Goal: Task Accomplishment & Management: Use online tool/utility

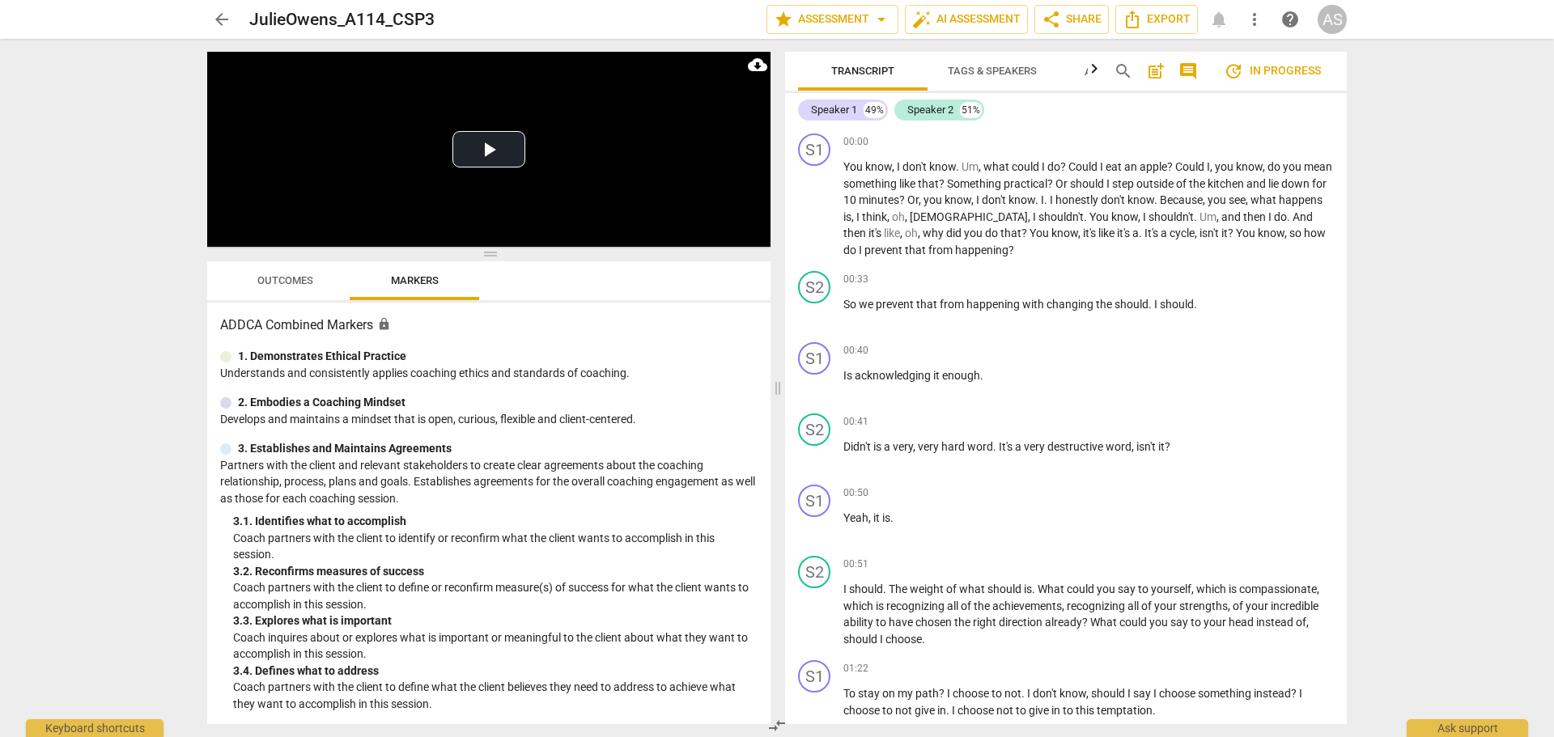
click at [1330, 21] on div "AS" at bounding box center [1332, 19] width 29 height 29
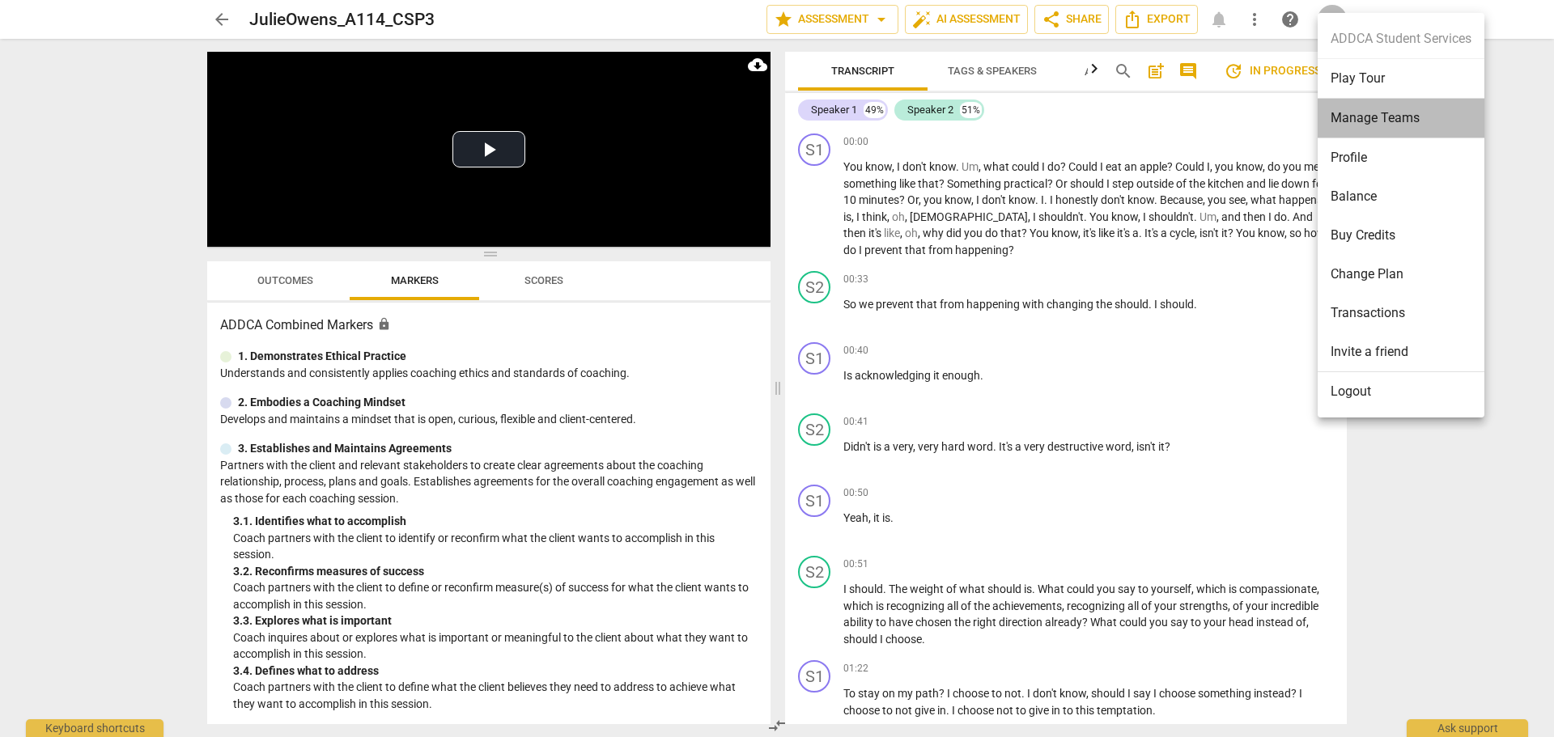
click at [1362, 111] on li "Manage Teams" at bounding box center [1401, 119] width 167 height 40
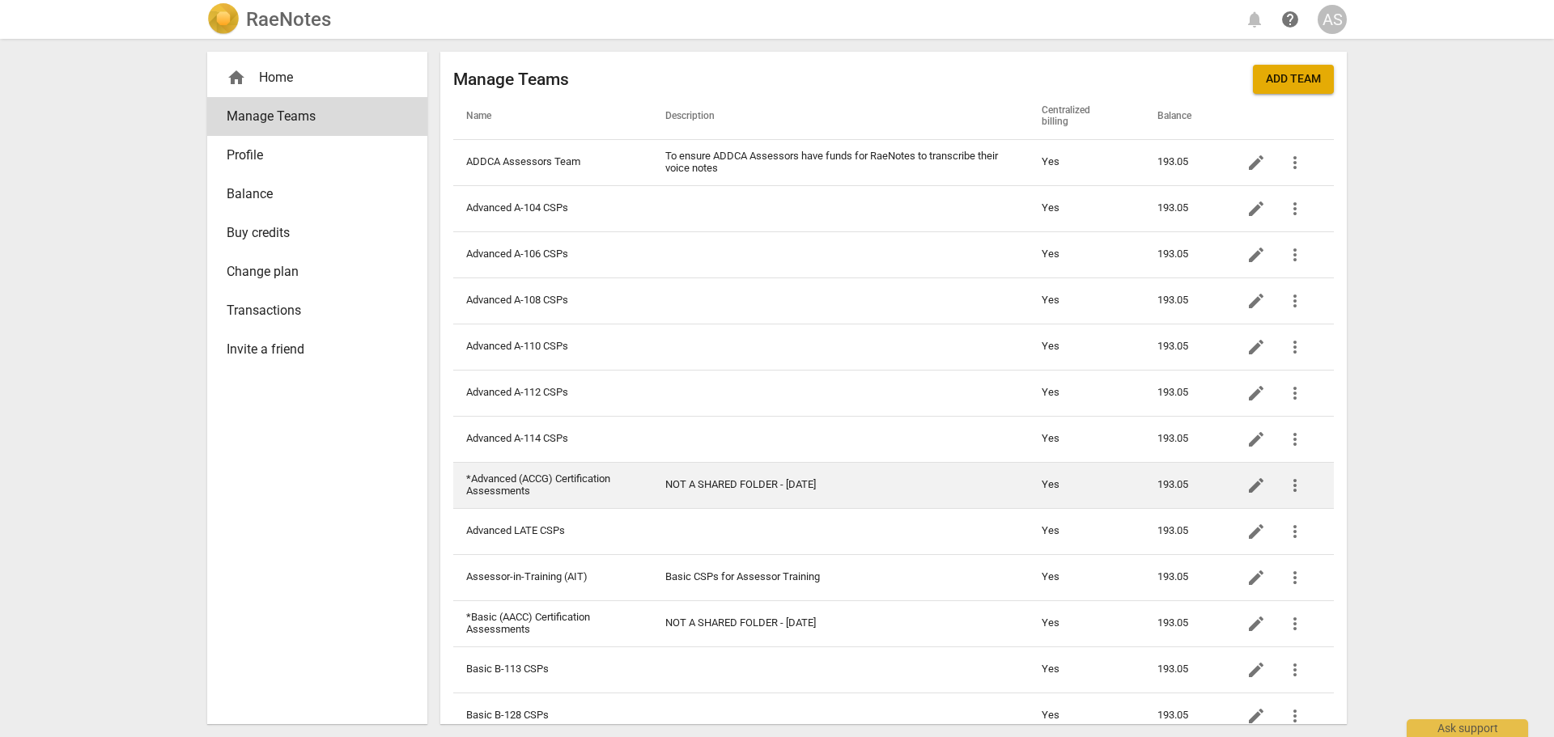
click at [593, 482] on td "*Advanced (ACCG) Certification Assessments" at bounding box center [552, 485] width 199 height 46
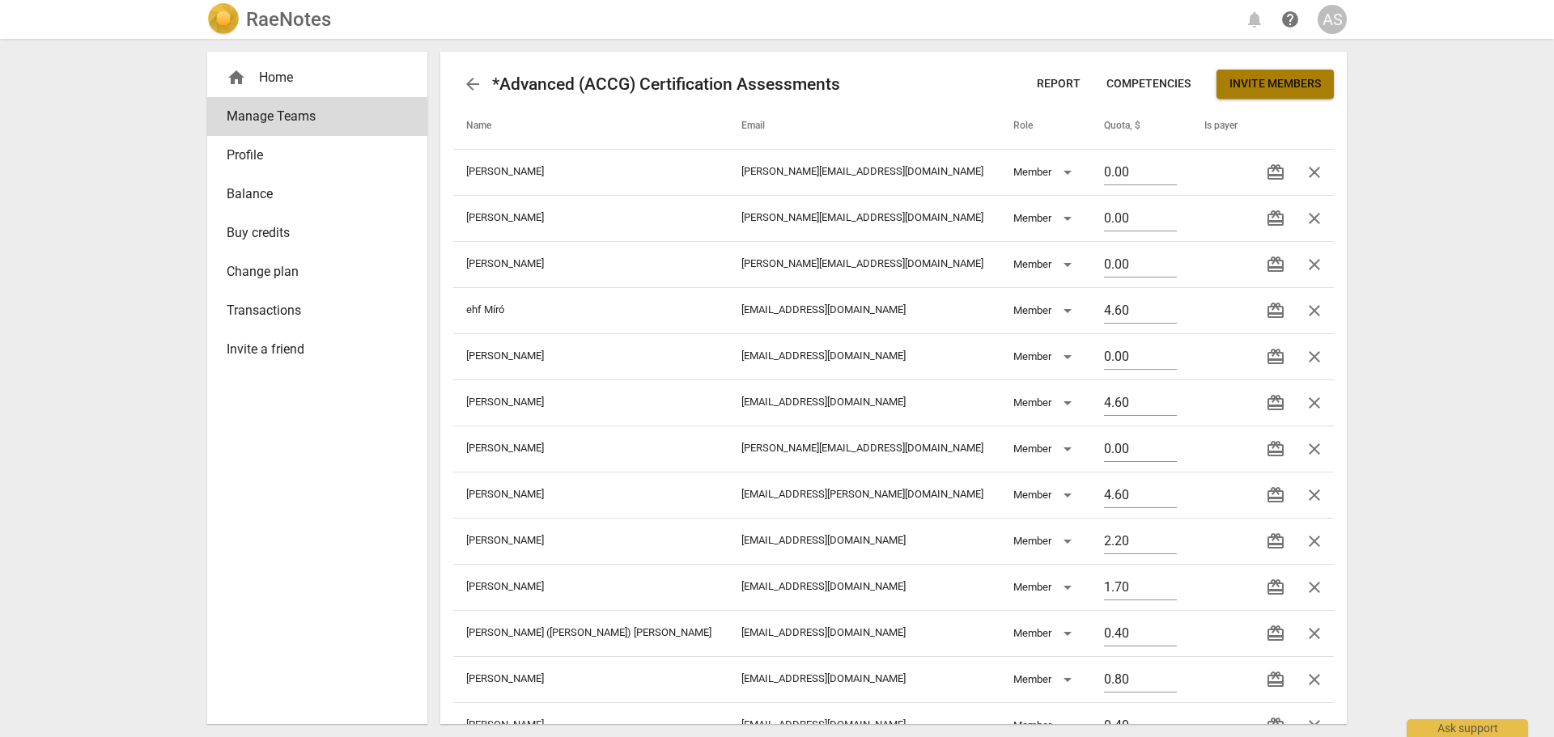
click at [1285, 79] on span "Invite members" at bounding box center [1275, 84] width 91 height 16
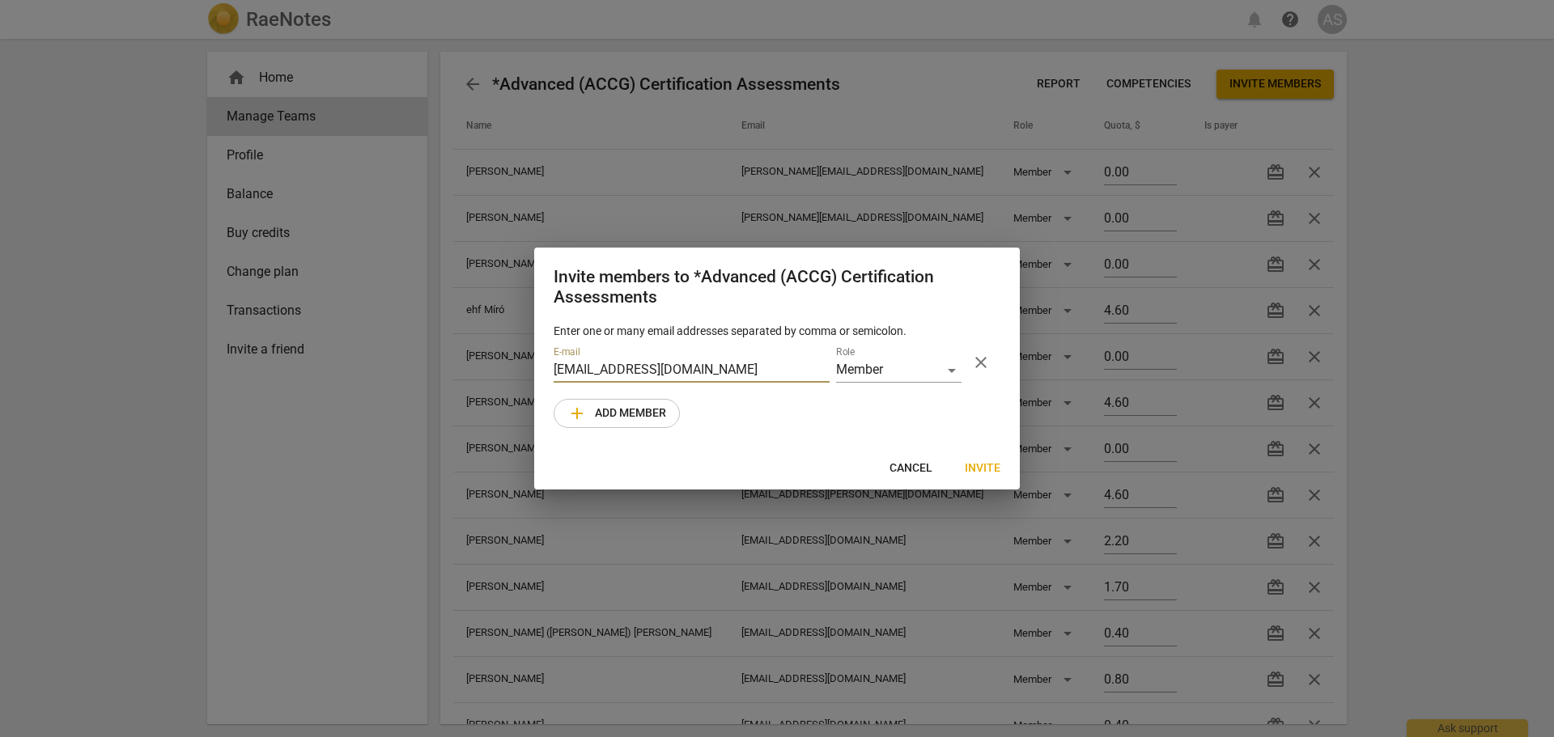
type input "[EMAIL_ADDRESS][DOMAIN_NAME]"
click at [985, 469] on span "Invite" at bounding box center [983, 469] width 36 height 16
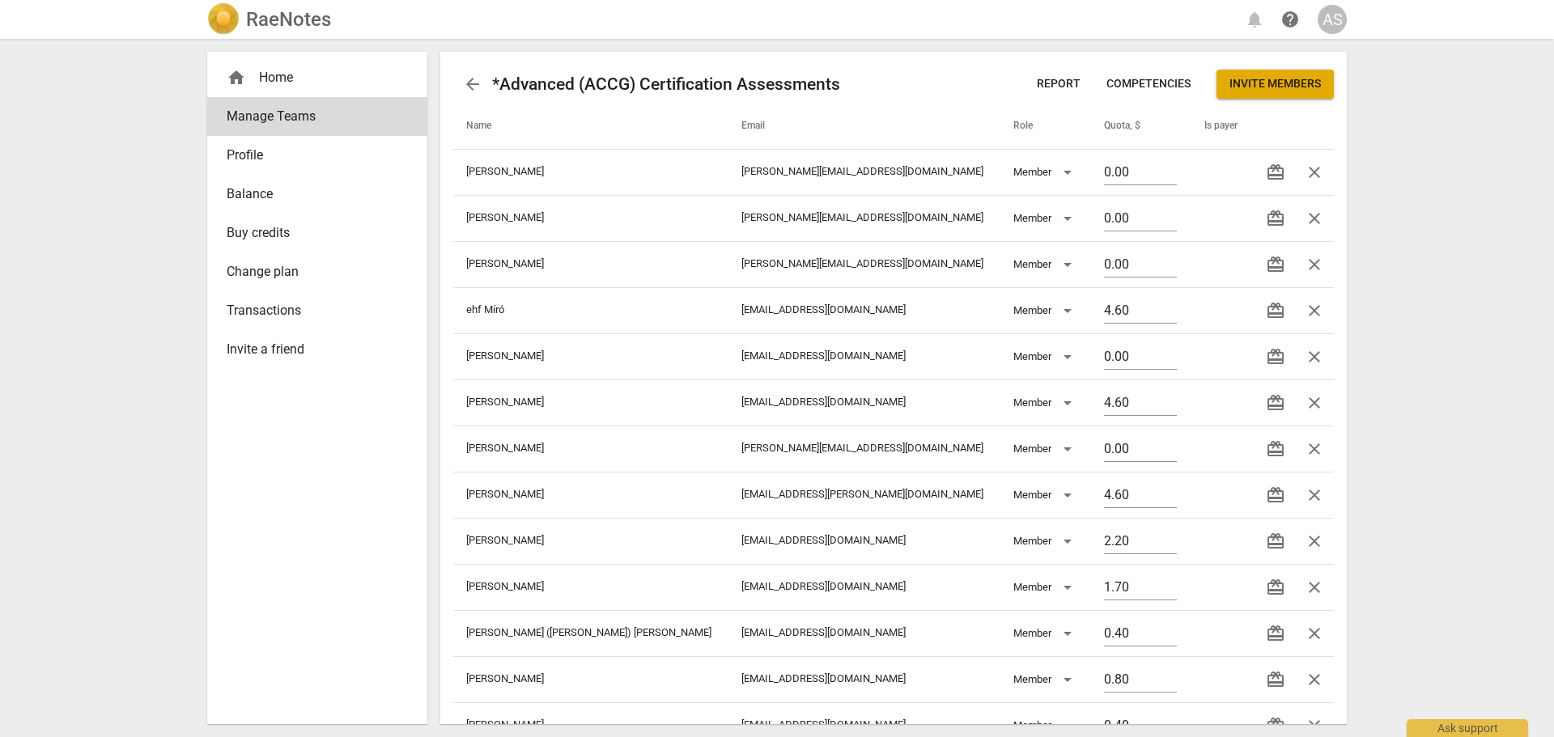
click at [297, 19] on h2 "RaeNotes" at bounding box center [288, 19] width 85 height 23
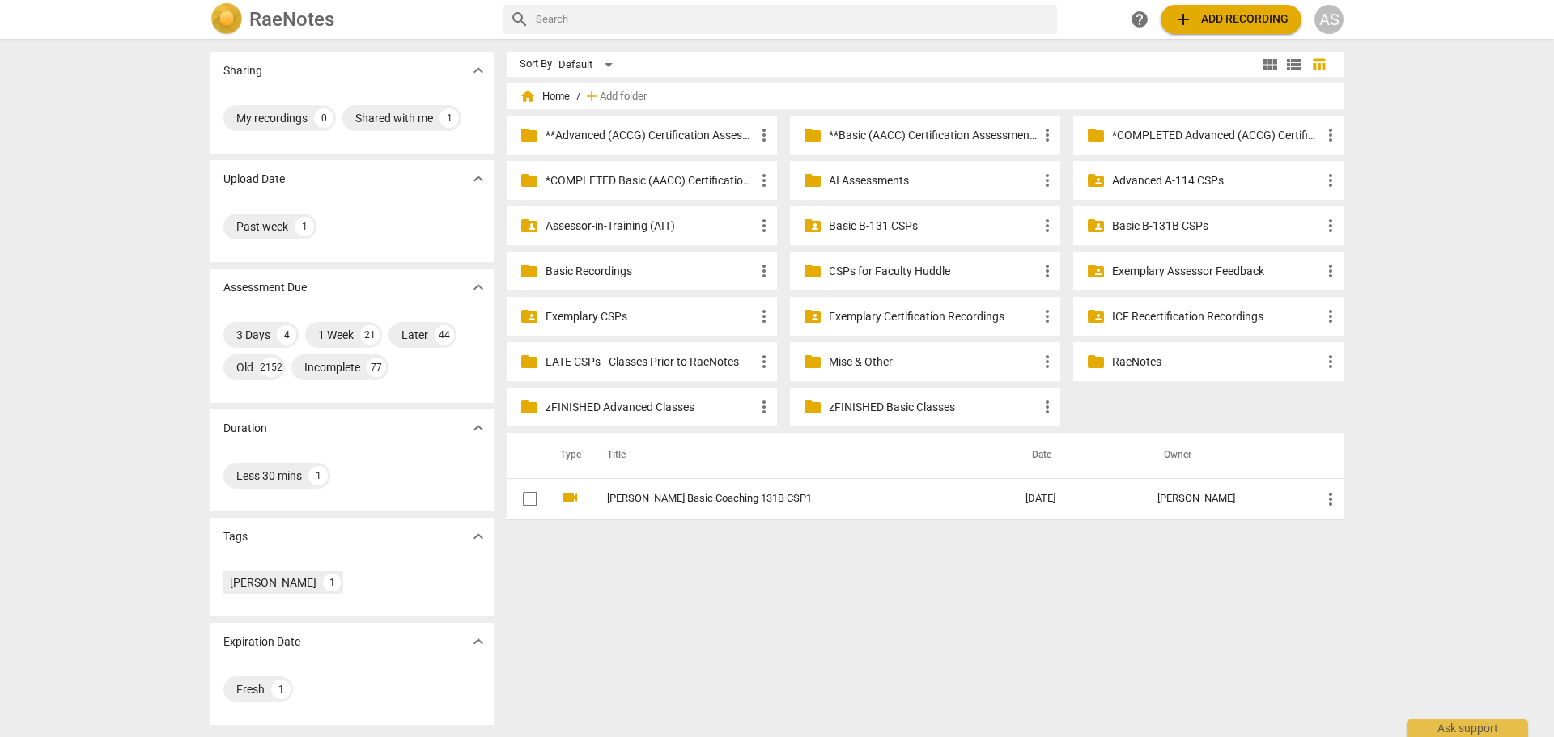
click at [873, 137] on p "**Basic (AACC) Certification Assessments" at bounding box center [933, 135] width 209 height 17
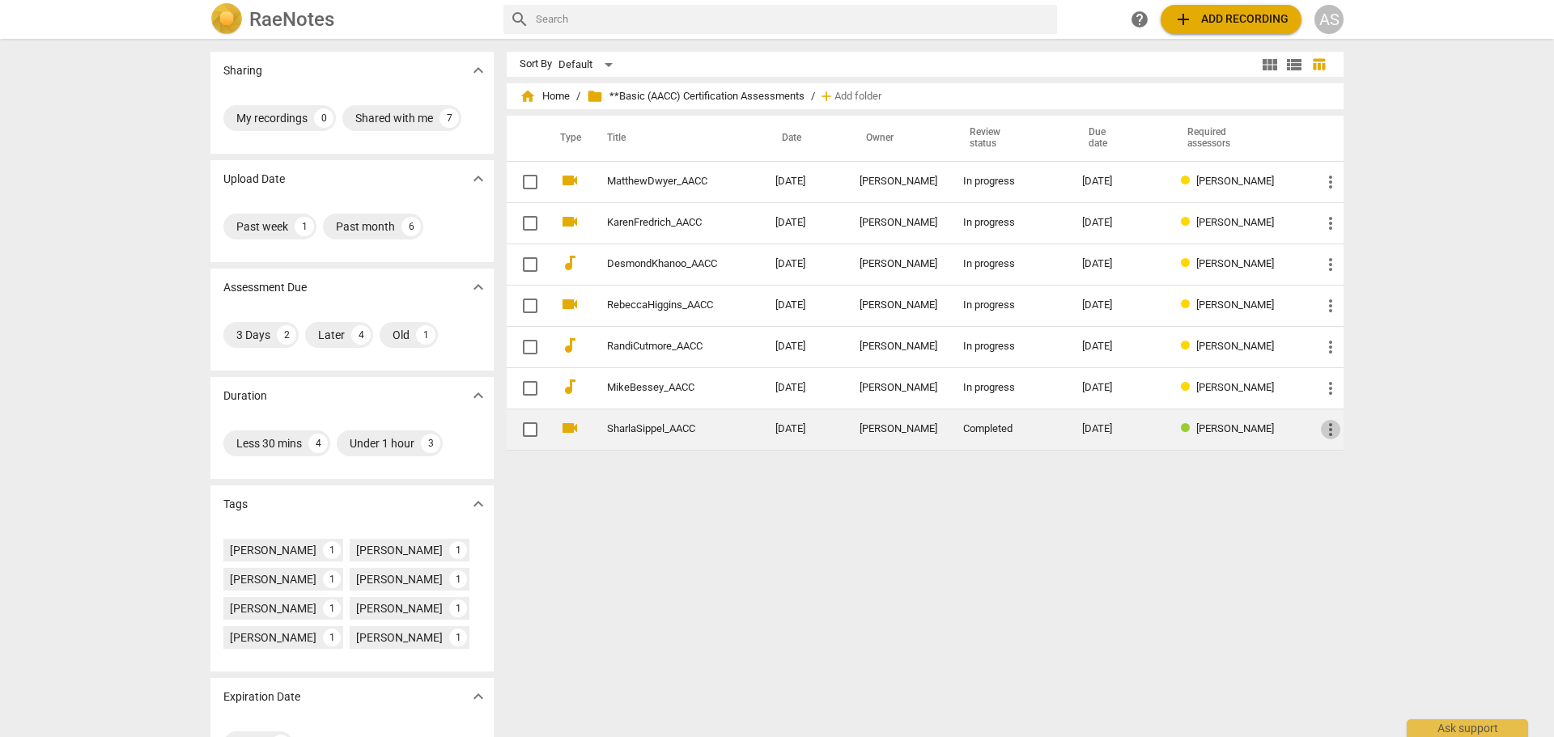
click at [1326, 426] on span "more_vert" at bounding box center [1330, 429] width 19 height 19
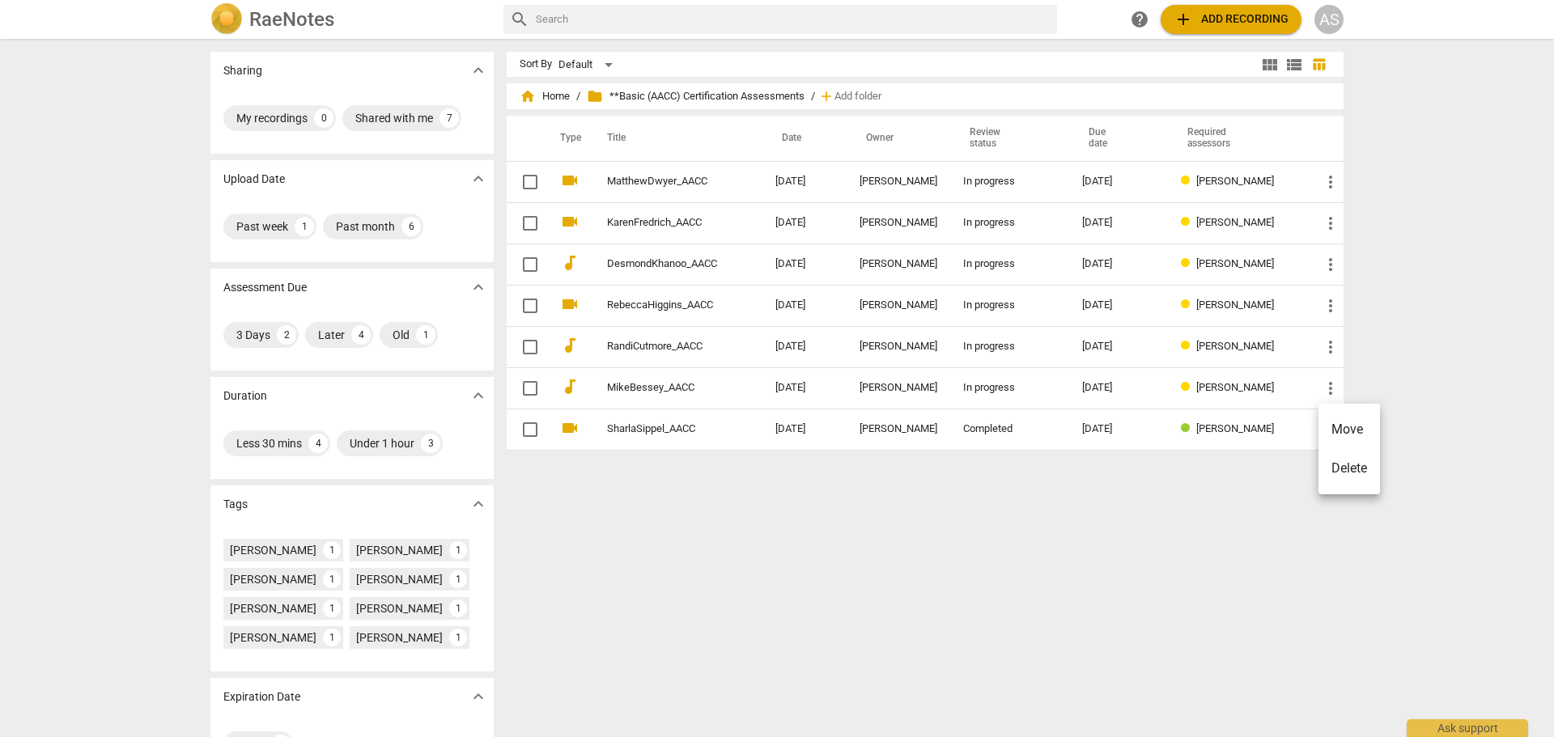
click at [1340, 427] on li "Move" at bounding box center [1350, 429] width 62 height 39
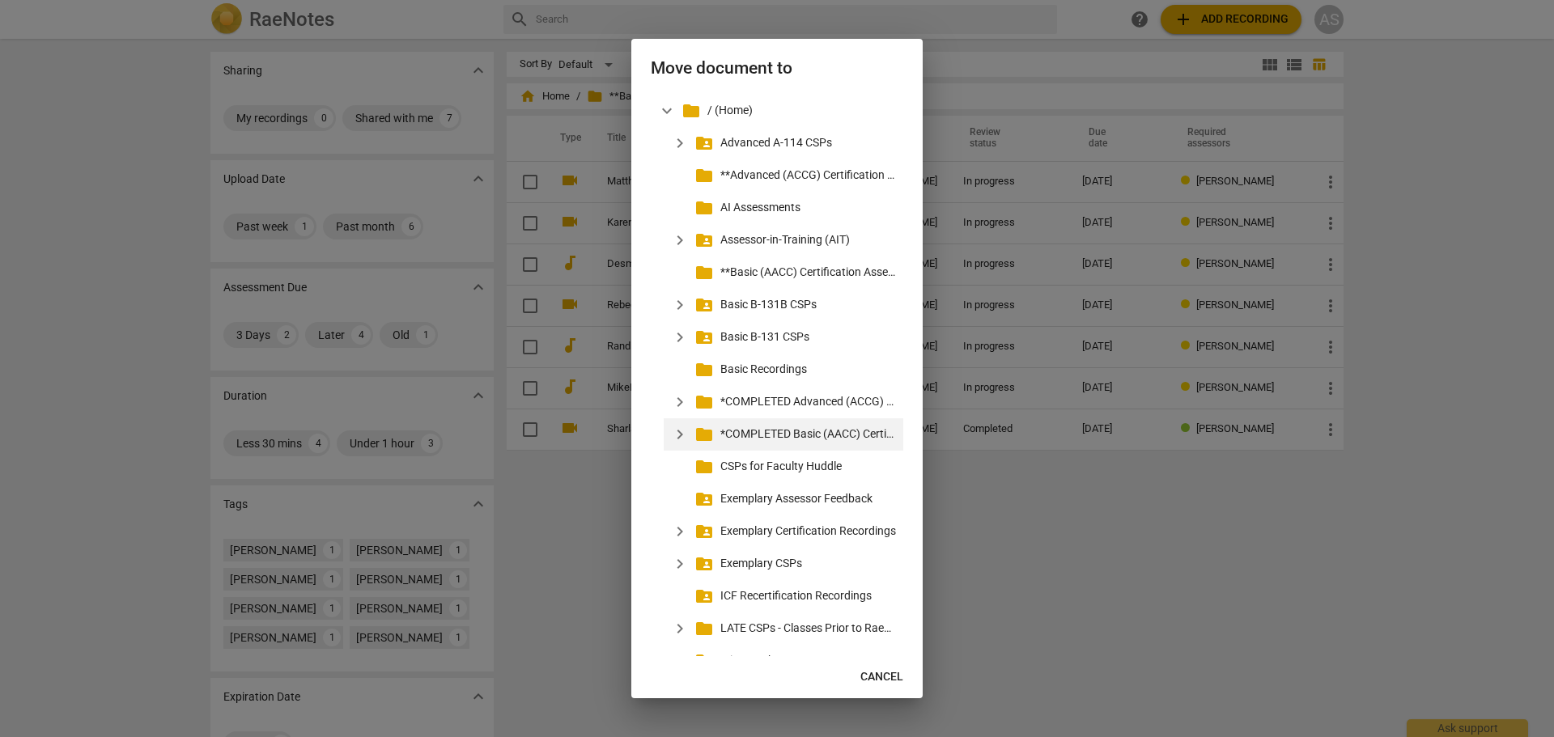
click at [836, 431] on p "*COMPLETED Basic (AACC) Certification Assessments" at bounding box center [808, 434] width 176 height 17
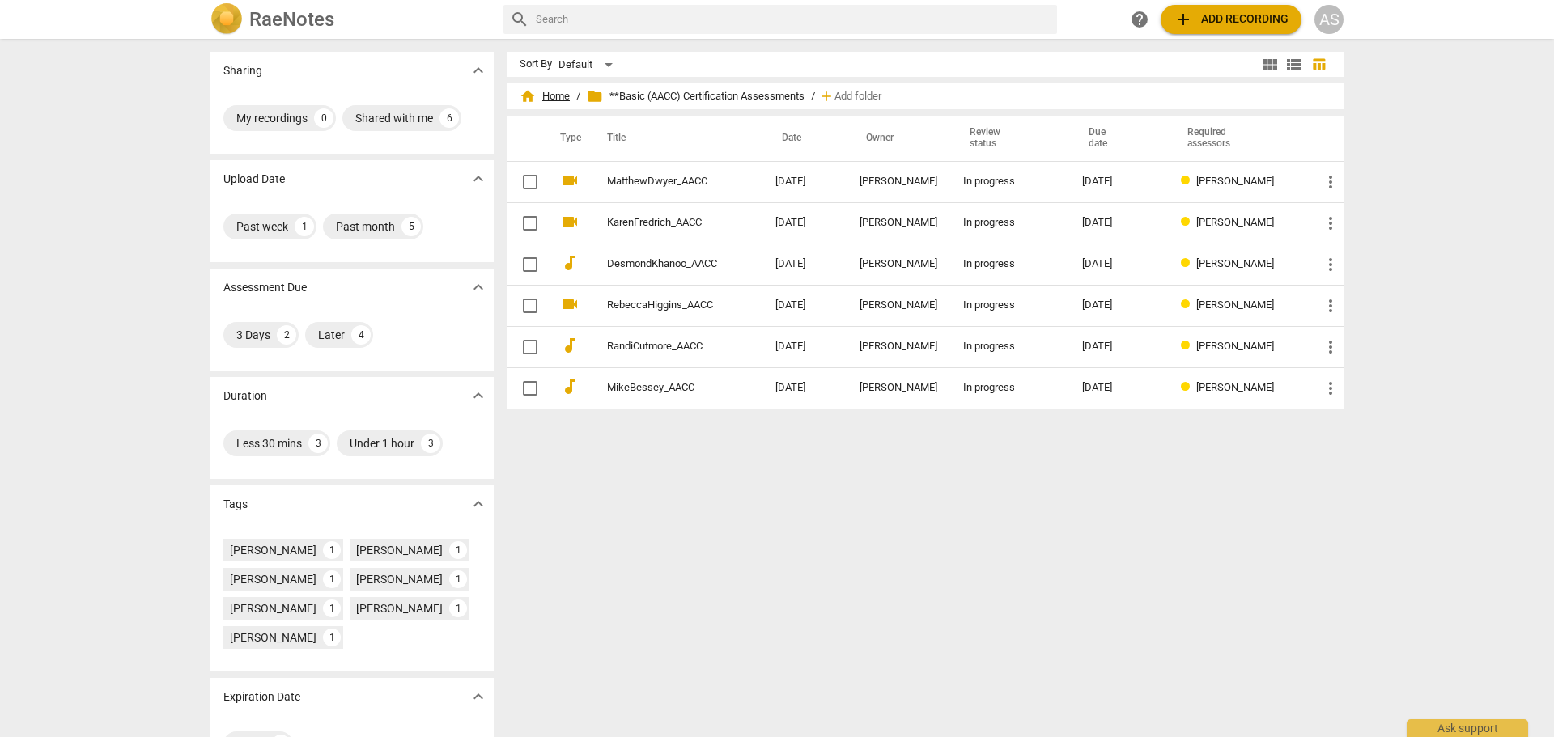
click at [553, 100] on span "home Home" at bounding box center [545, 96] width 50 height 16
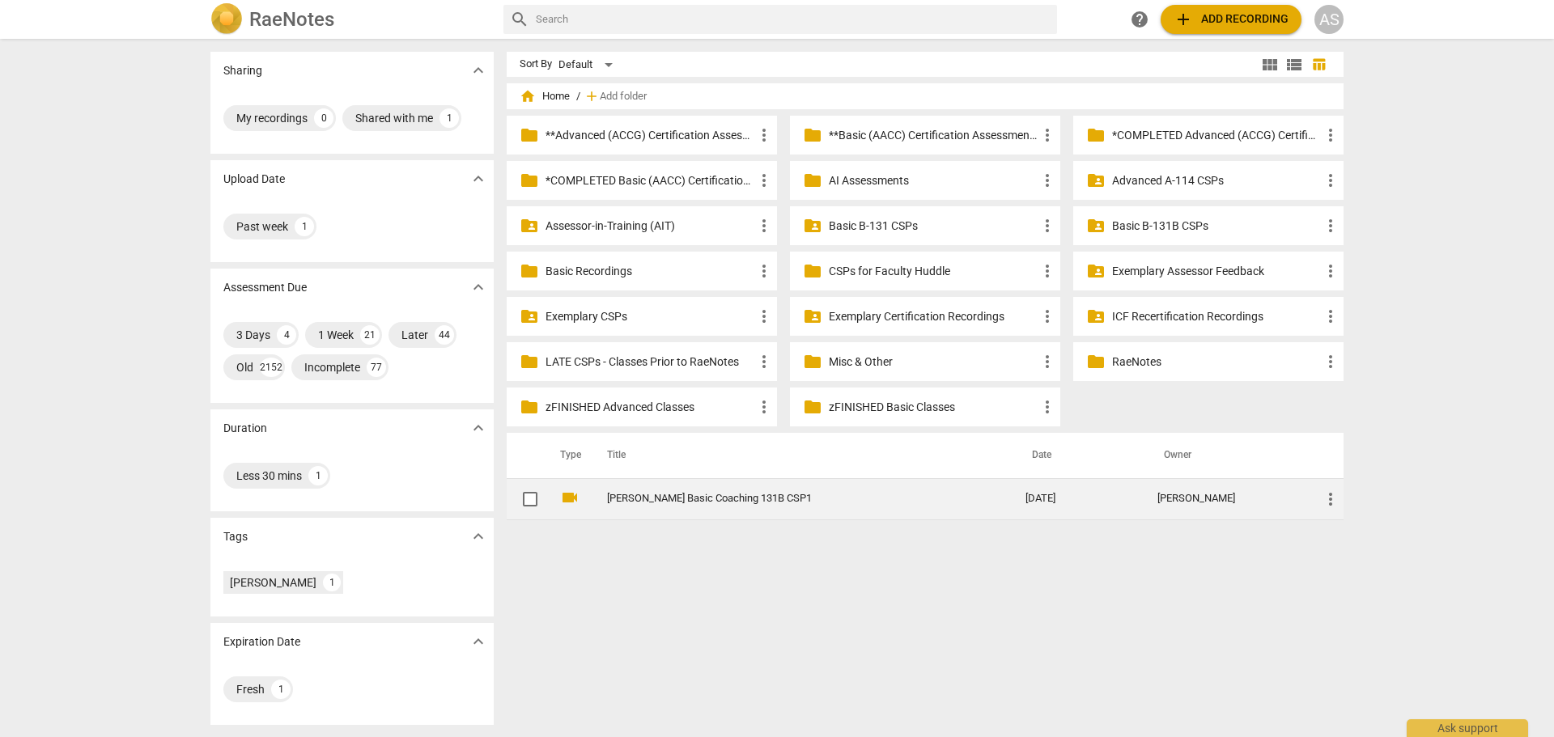
click at [1328, 497] on span "more_vert" at bounding box center [1330, 499] width 19 height 19
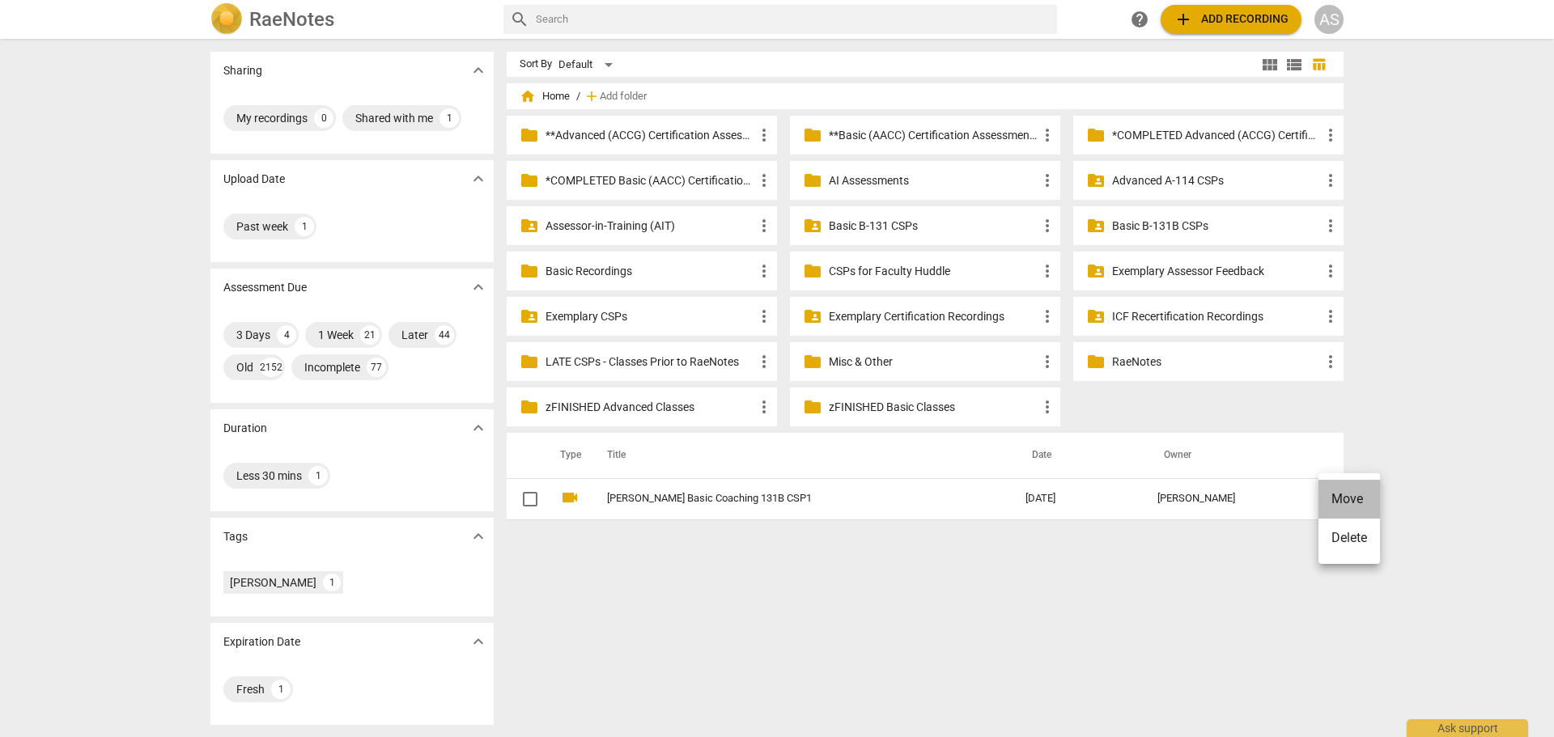
click at [1355, 499] on li "Move" at bounding box center [1350, 499] width 62 height 39
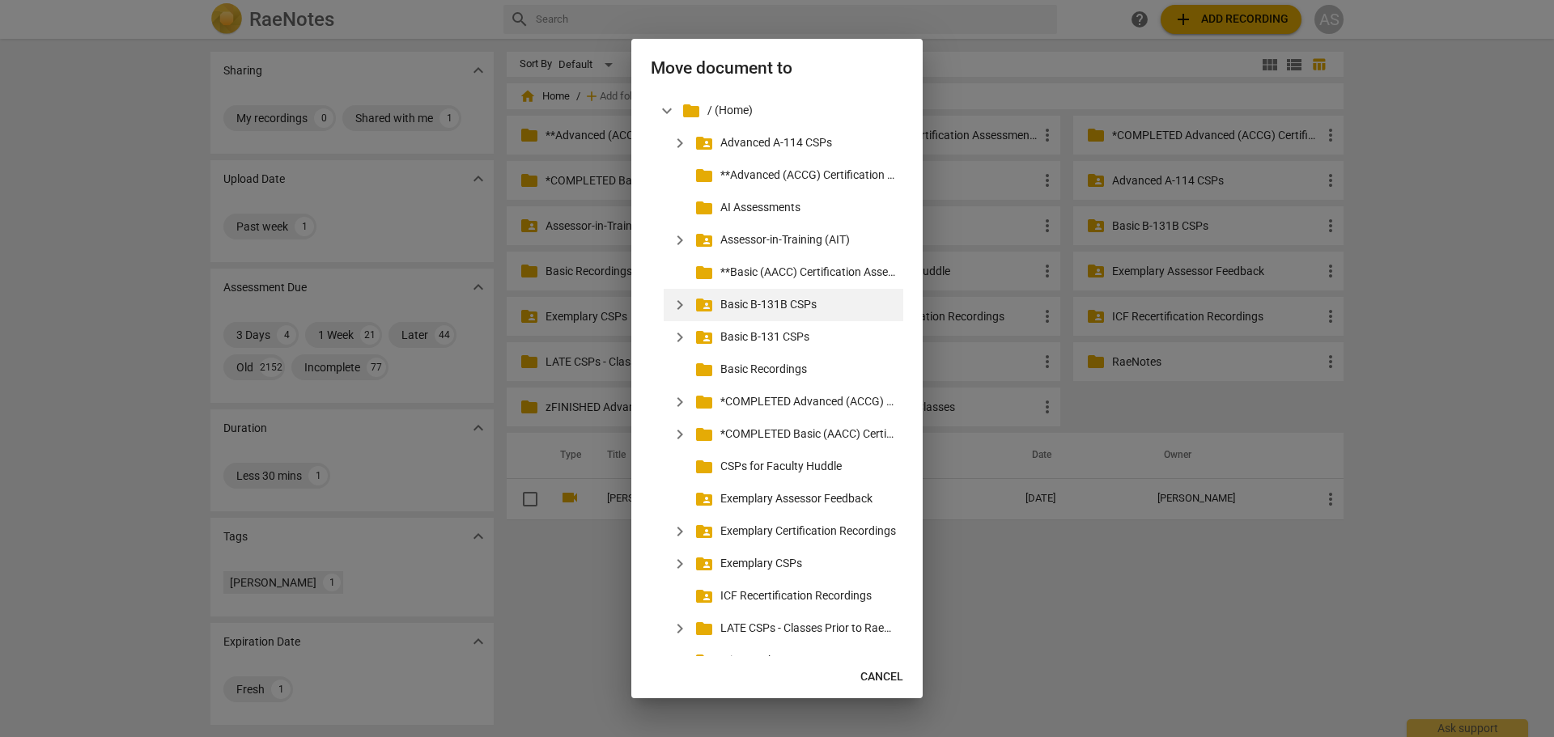
click at [681, 304] on span "expand_more" at bounding box center [679, 304] width 19 height 19
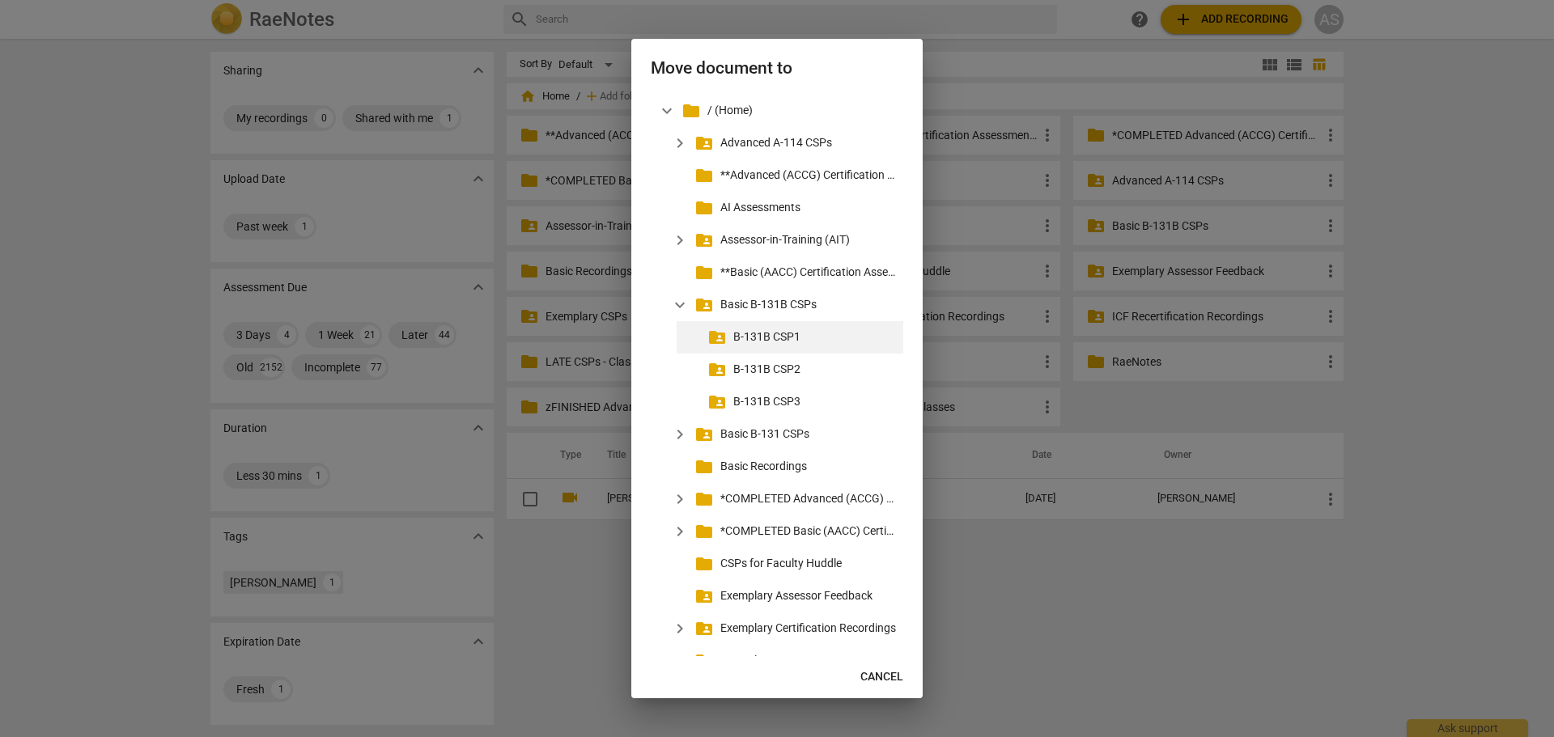
click at [756, 333] on p "B-131B CSP1" at bounding box center [815, 337] width 164 height 17
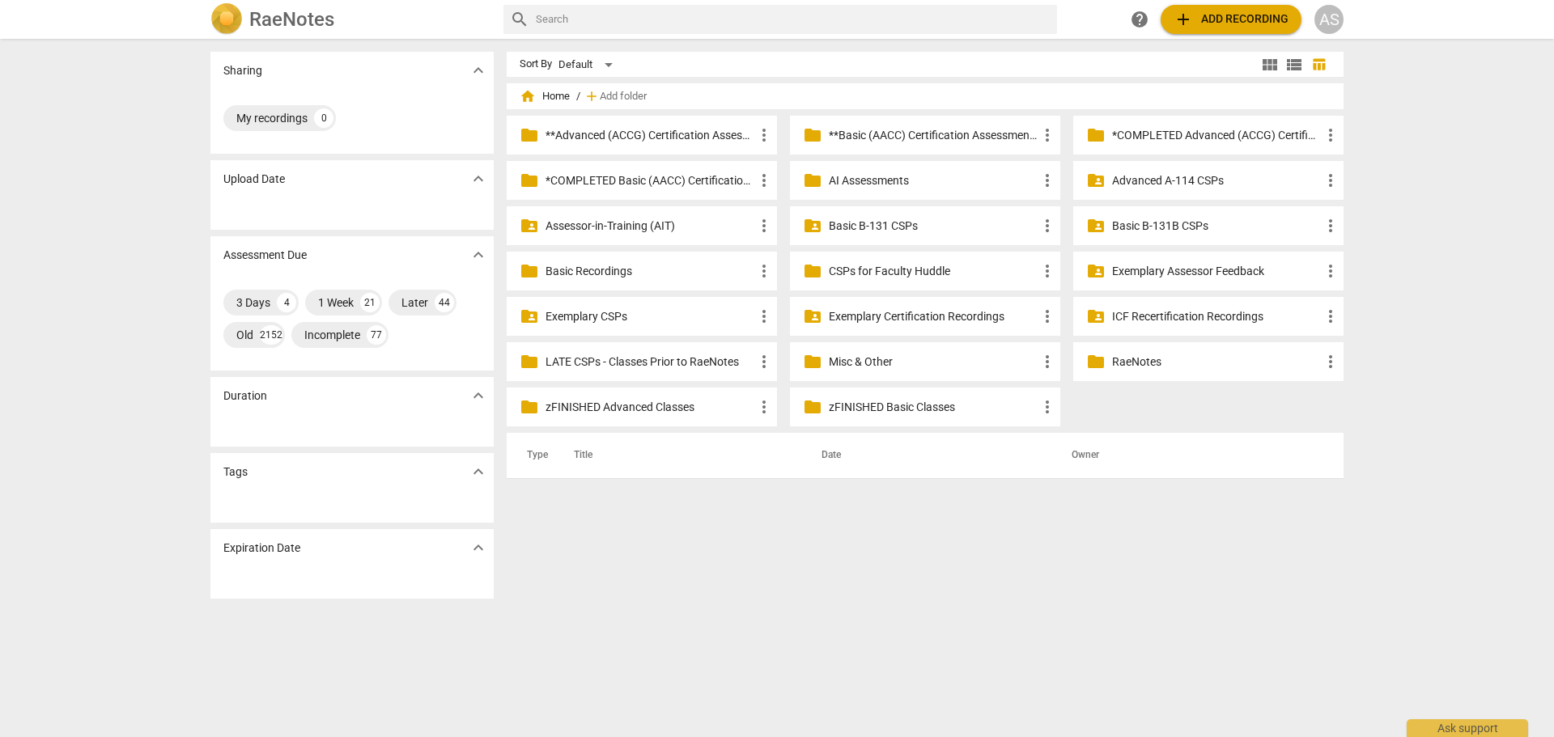
click at [1166, 227] on p "Basic B-131B CSPs" at bounding box center [1216, 226] width 209 height 17
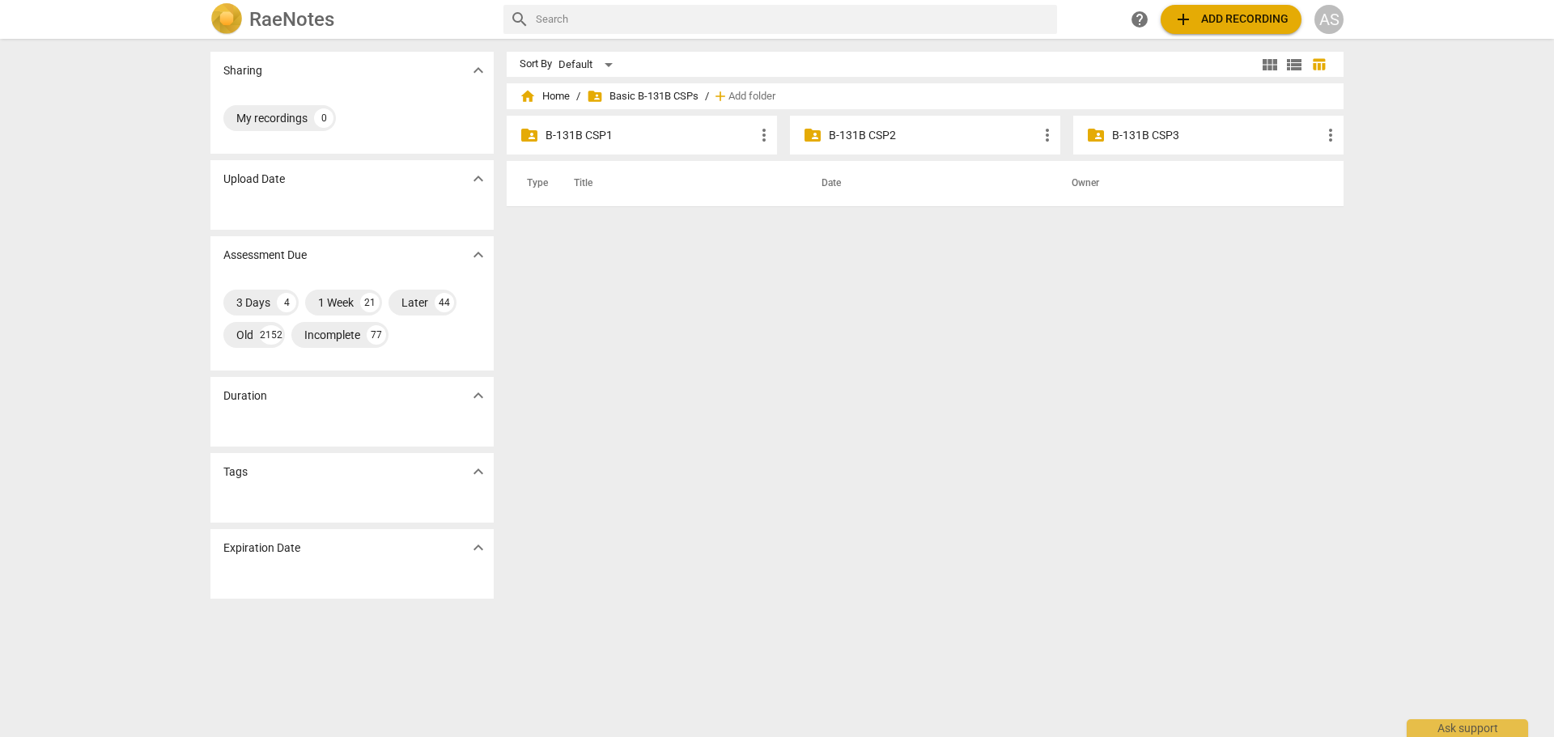
click at [711, 141] on p "B-131B CSP1" at bounding box center [650, 135] width 209 height 17
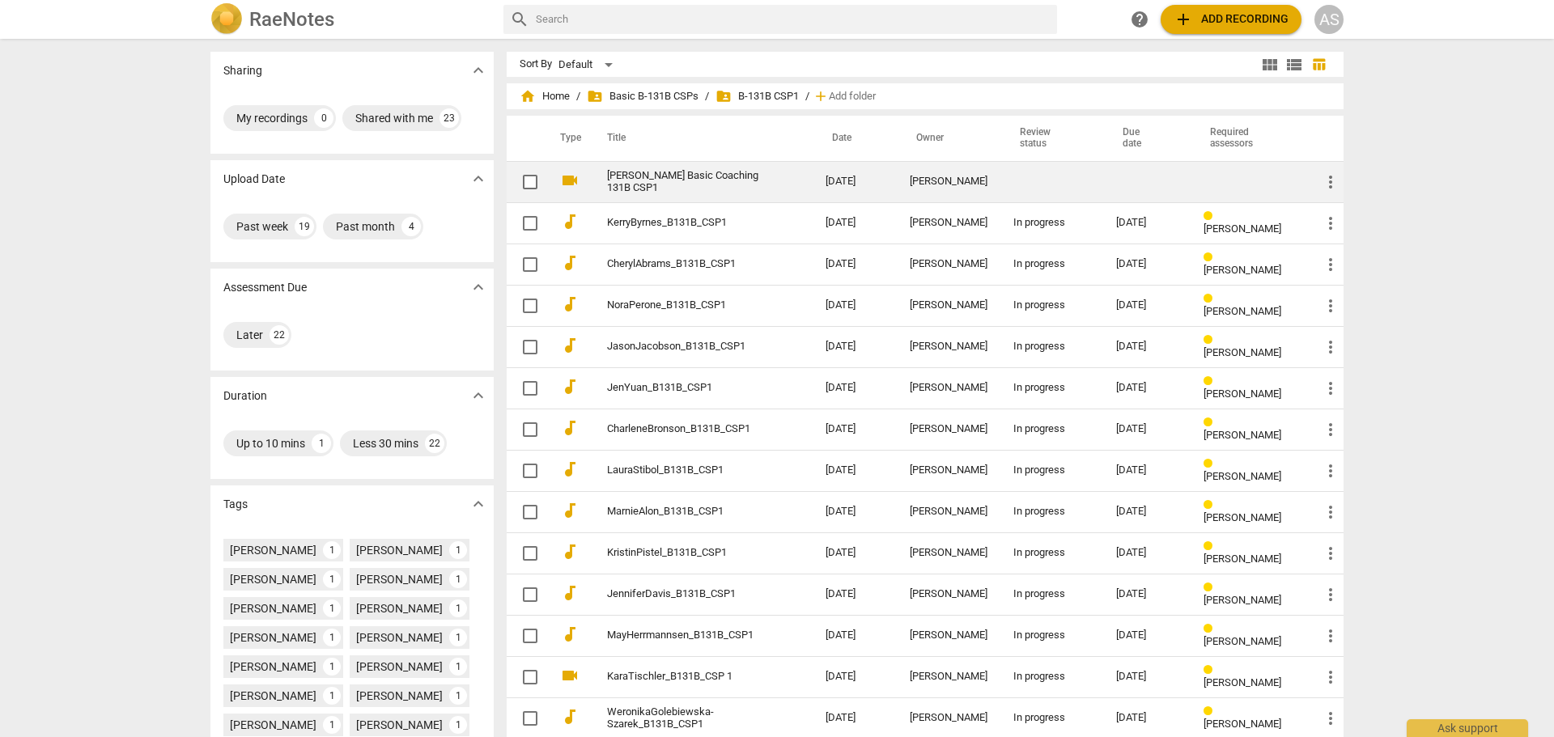
click at [785, 180] on td "[PERSON_NAME] Basic Coaching 131B CSP1" at bounding box center [700, 181] width 225 height 41
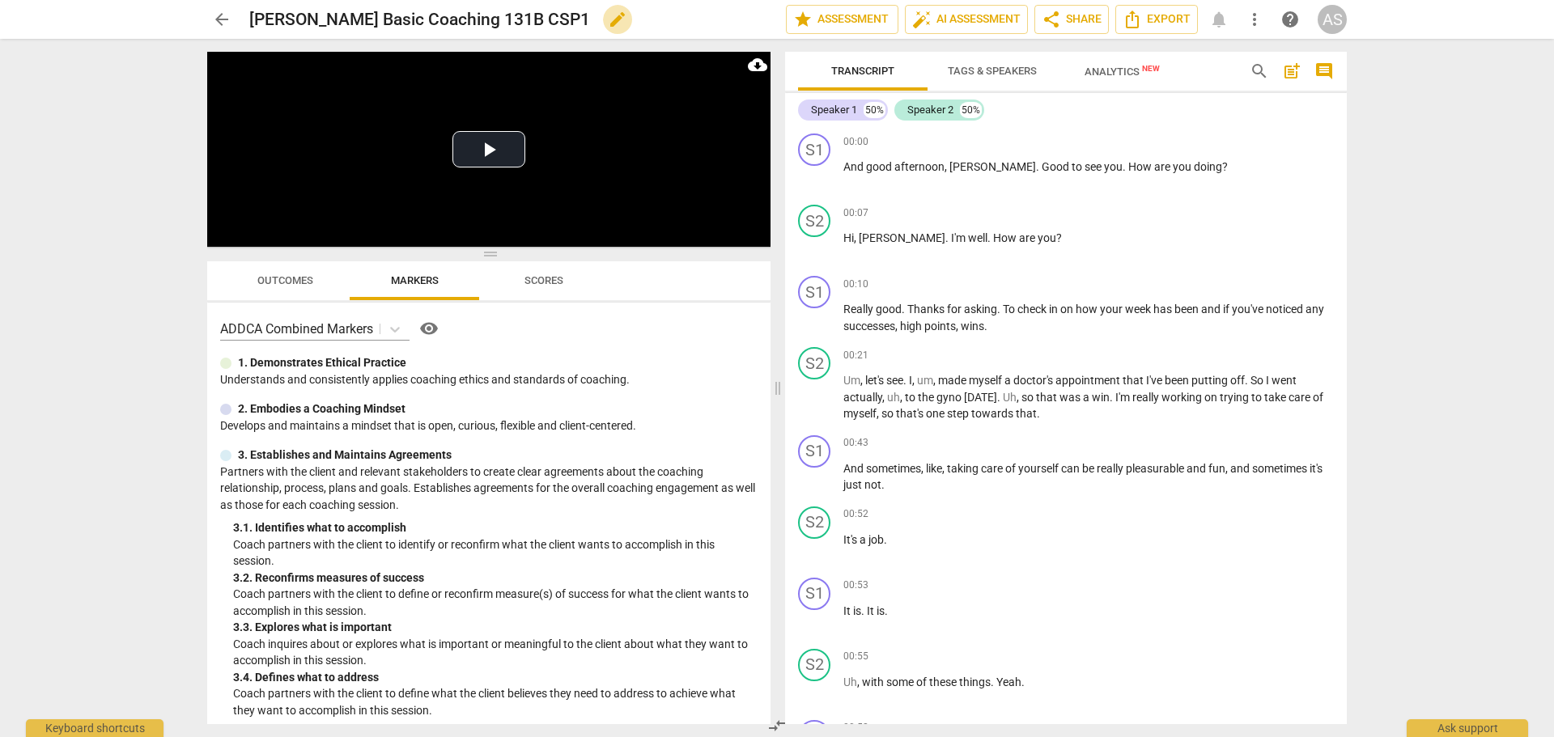
click at [608, 11] on span "edit" at bounding box center [617, 19] width 19 height 19
click at [509, 18] on input "[PERSON_NAME] Basic Coaching 131B CSP1" at bounding box center [481, 19] width 465 height 31
click at [461, 17] on input "[PERSON_NAME] Basic Coaching 131B CSP1" at bounding box center [481, 19] width 465 height 31
type input "DoryGreen_B131B_CSP1"
click at [731, 20] on span "done" at bounding box center [729, 19] width 19 height 19
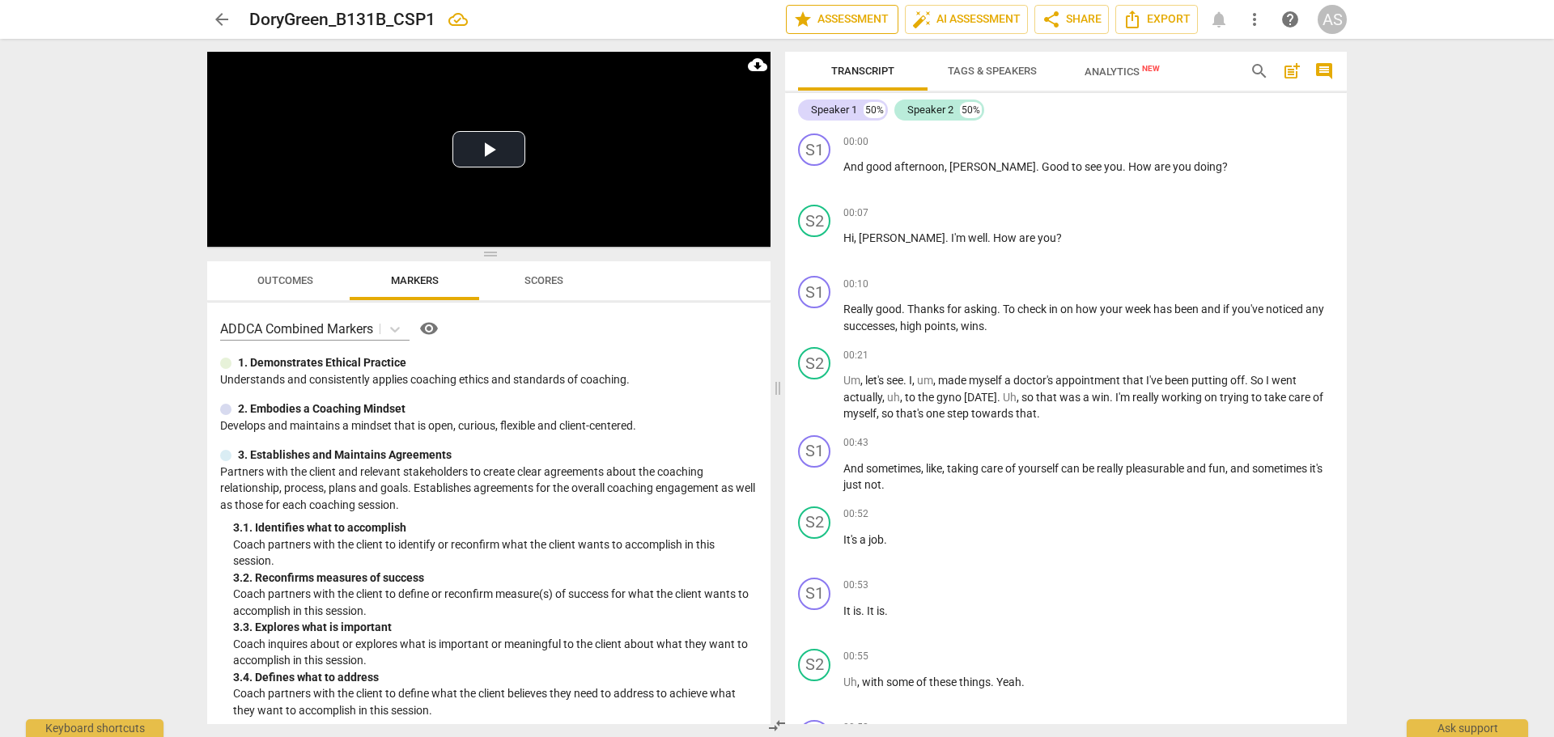
click at [843, 14] on span "star Assessment" at bounding box center [842, 19] width 98 height 19
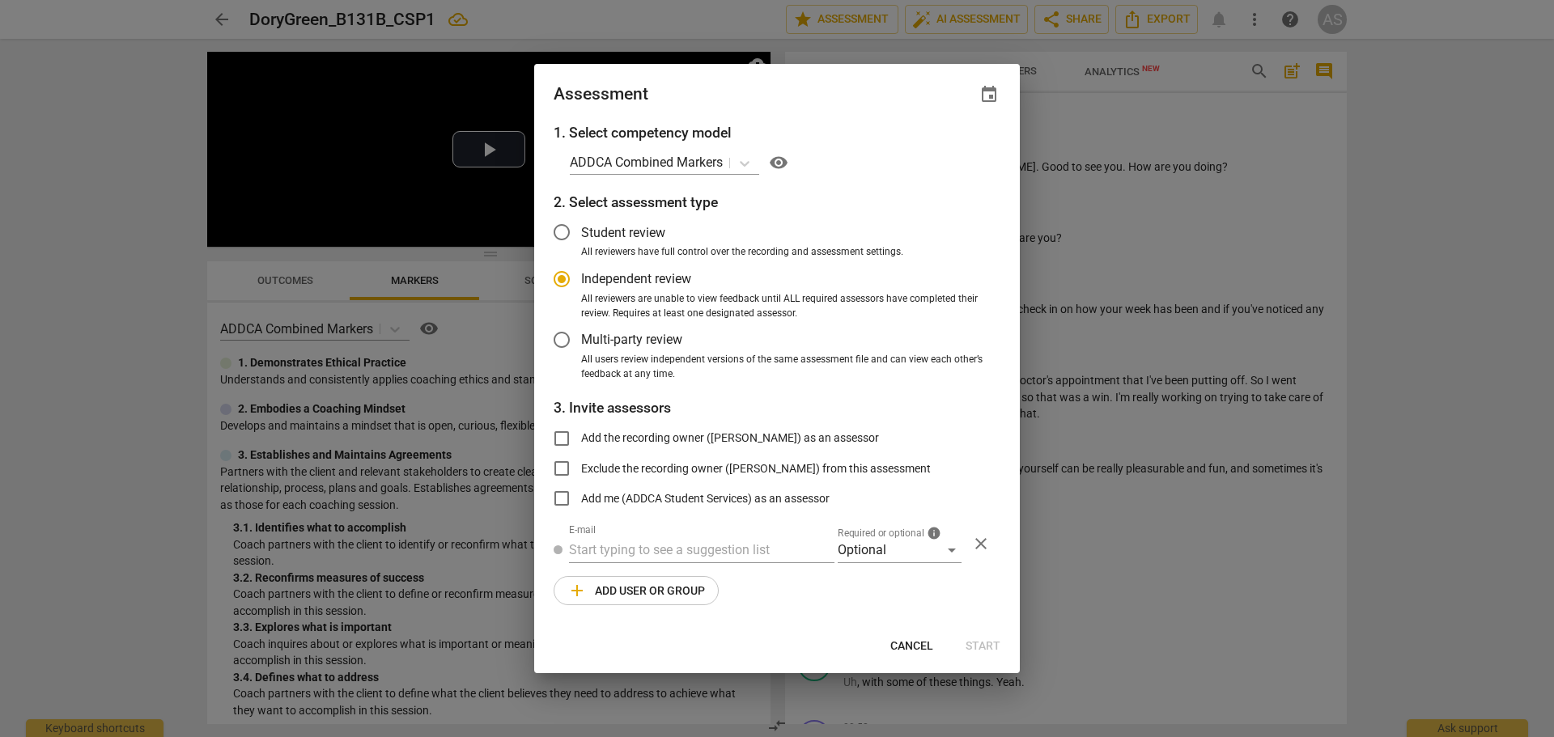
click at [982, 87] on span "event" at bounding box center [988, 94] width 19 height 19
radio input "false"
click at [948, 153] on input "date" at bounding box center [891, 149] width 113 height 23
type input "[DATE]"
drag, startPoint x: 784, startPoint y: 83, endPoint x: 837, endPoint y: 315, distance: 238.2
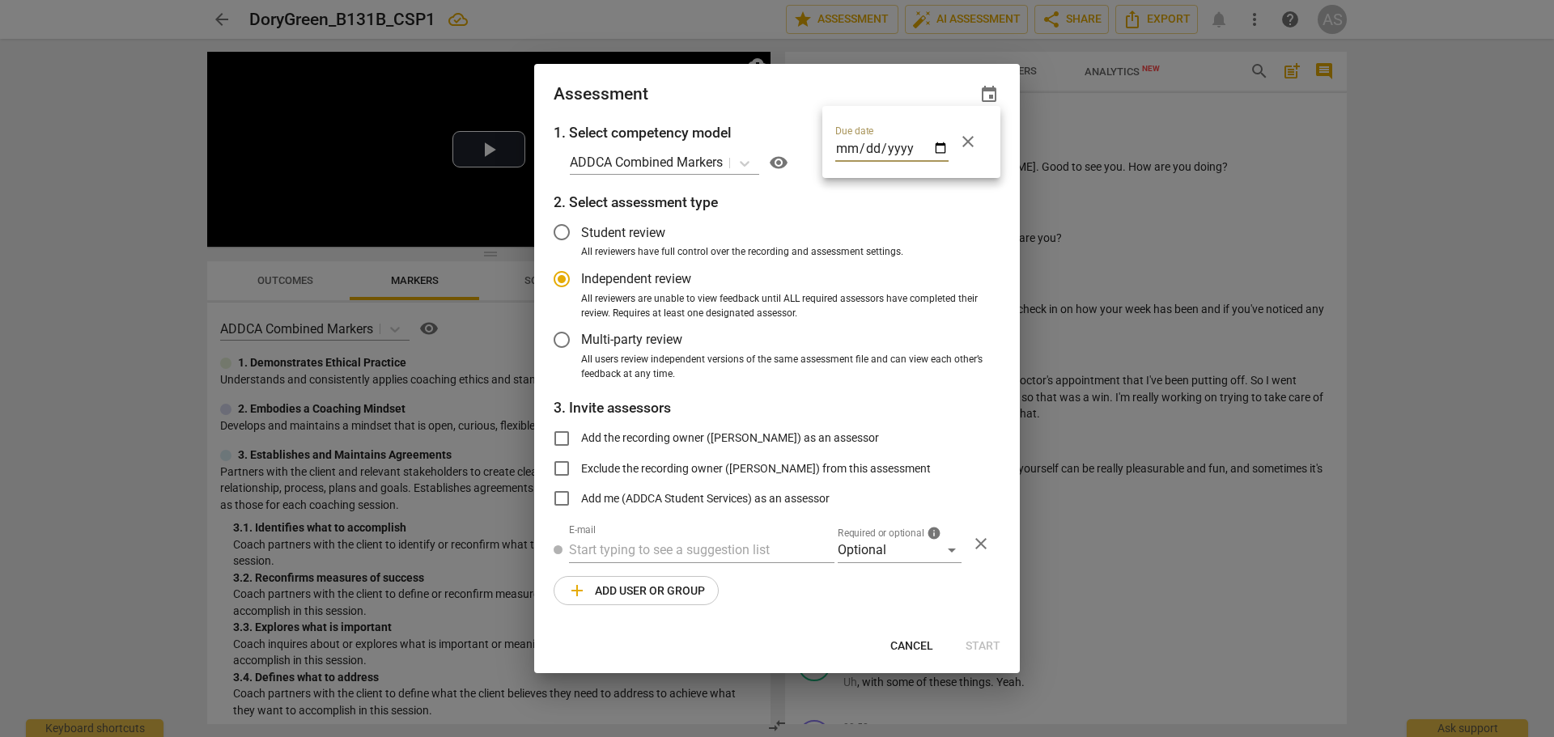
click at [784, 82] on div at bounding box center [777, 368] width 1554 height 737
click at [882, 563] on div "Optional" at bounding box center [900, 550] width 124 height 26
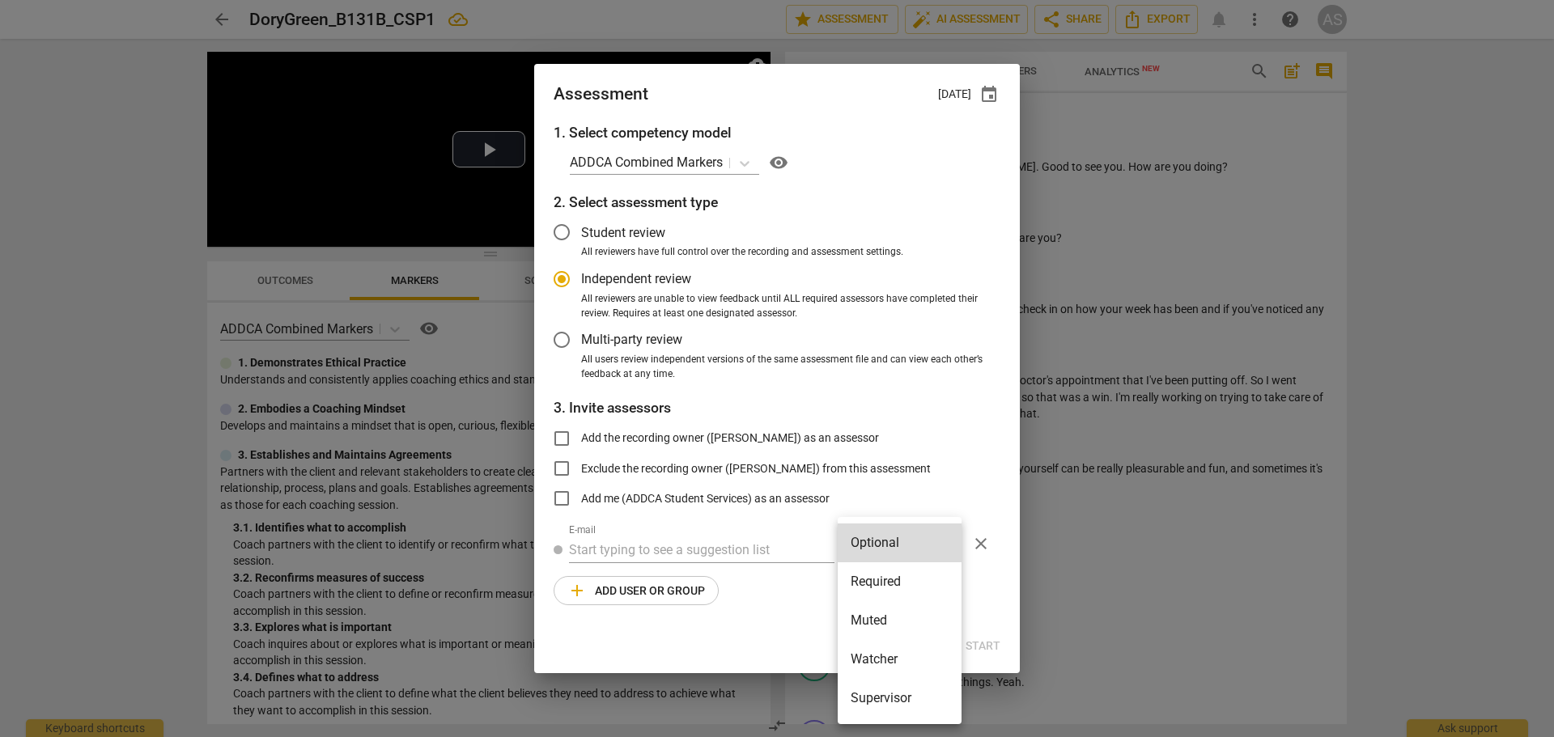
click at [898, 571] on li "Required" at bounding box center [900, 582] width 124 height 39
radio input "false"
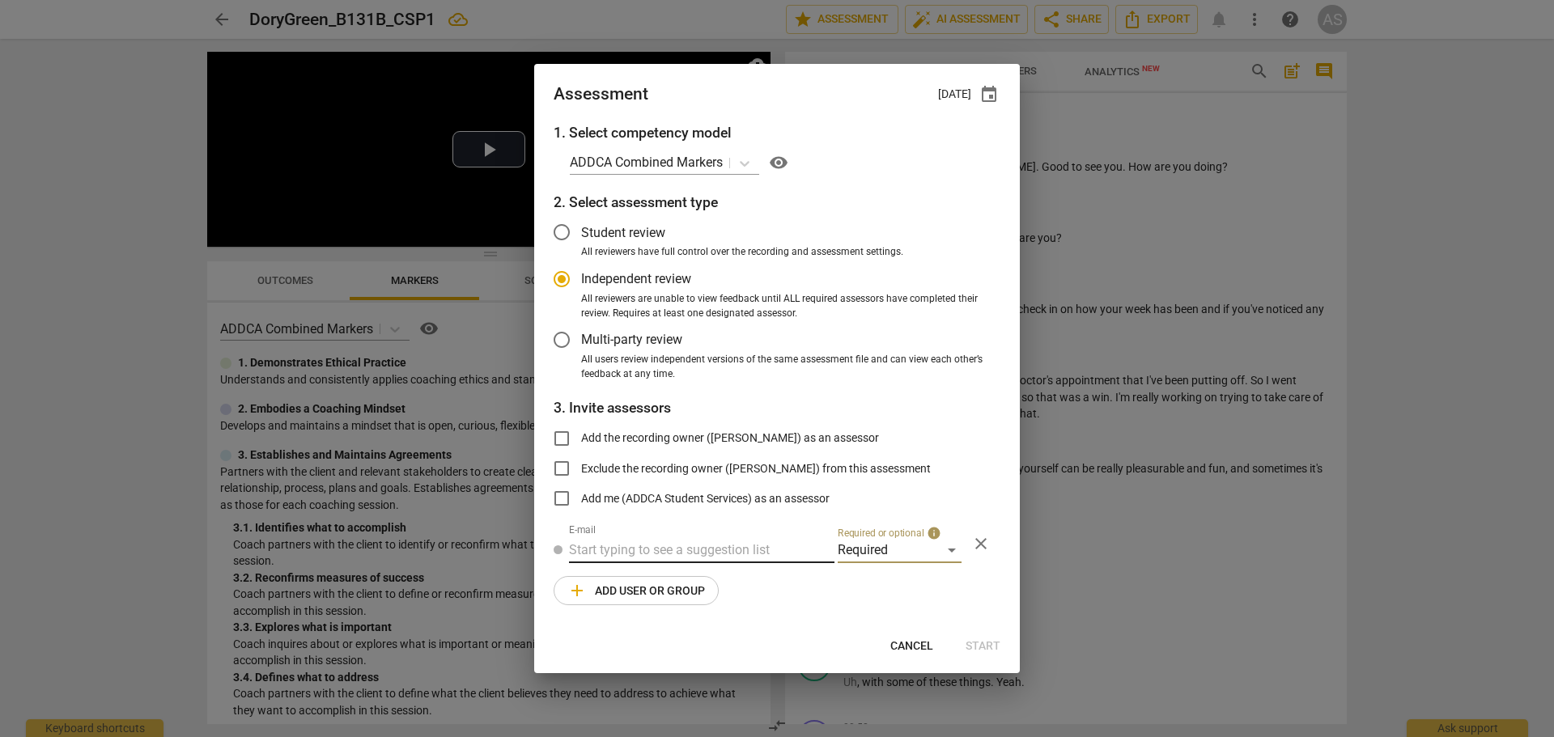
click at [751, 554] on input "text" at bounding box center [702, 550] width 266 height 26
type input "[PERSON_NAME]@add"
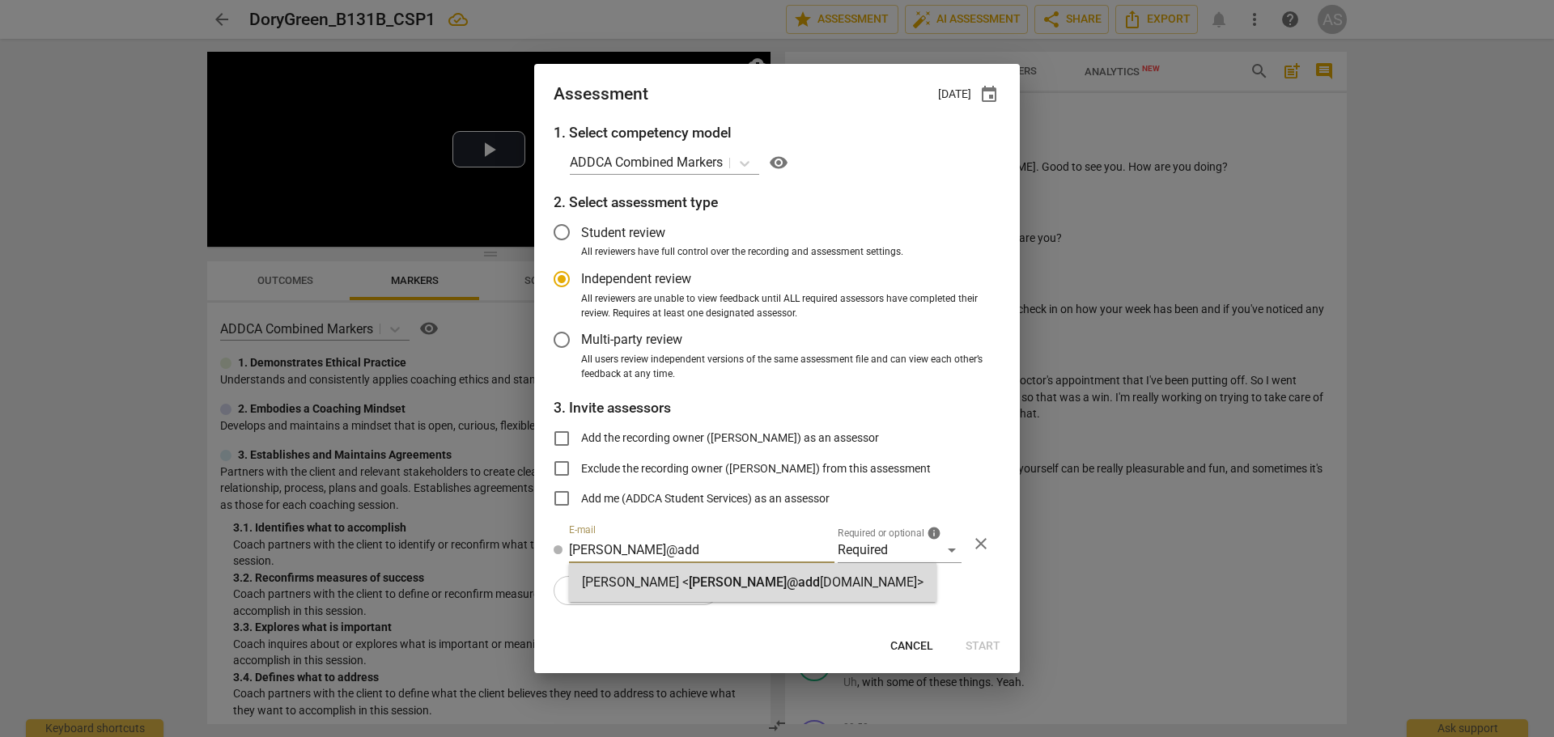
click at [686, 594] on div "[PERSON_NAME] < [PERSON_NAME]@add [DOMAIN_NAME]>" at bounding box center [753, 582] width 368 height 39
radio input "false"
type input "[PERSON_NAME] <[PERSON_NAME][EMAIL_ADDRESS][DOMAIN_NAME]>"
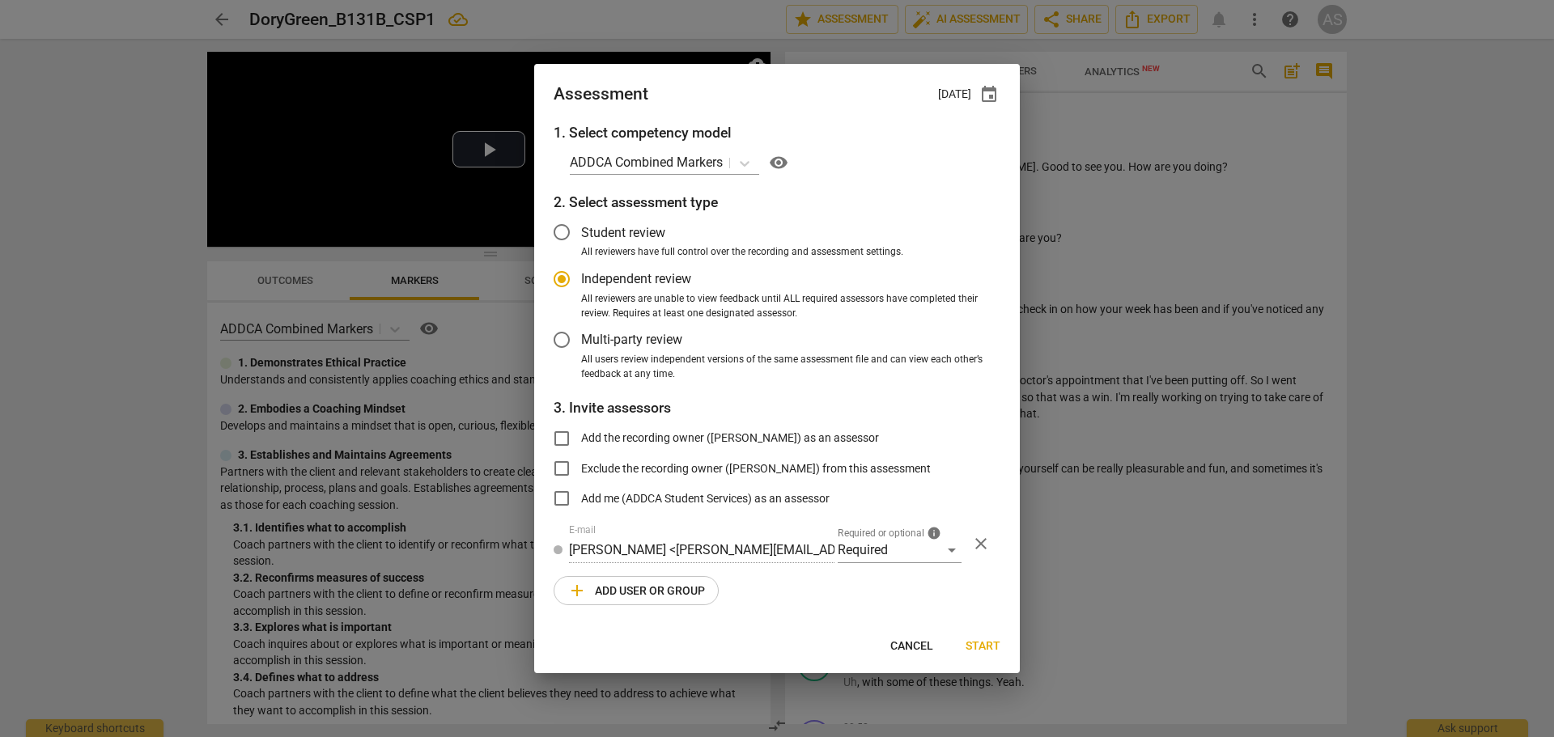
click at [669, 586] on span "add Add user or group" at bounding box center [636, 590] width 138 height 19
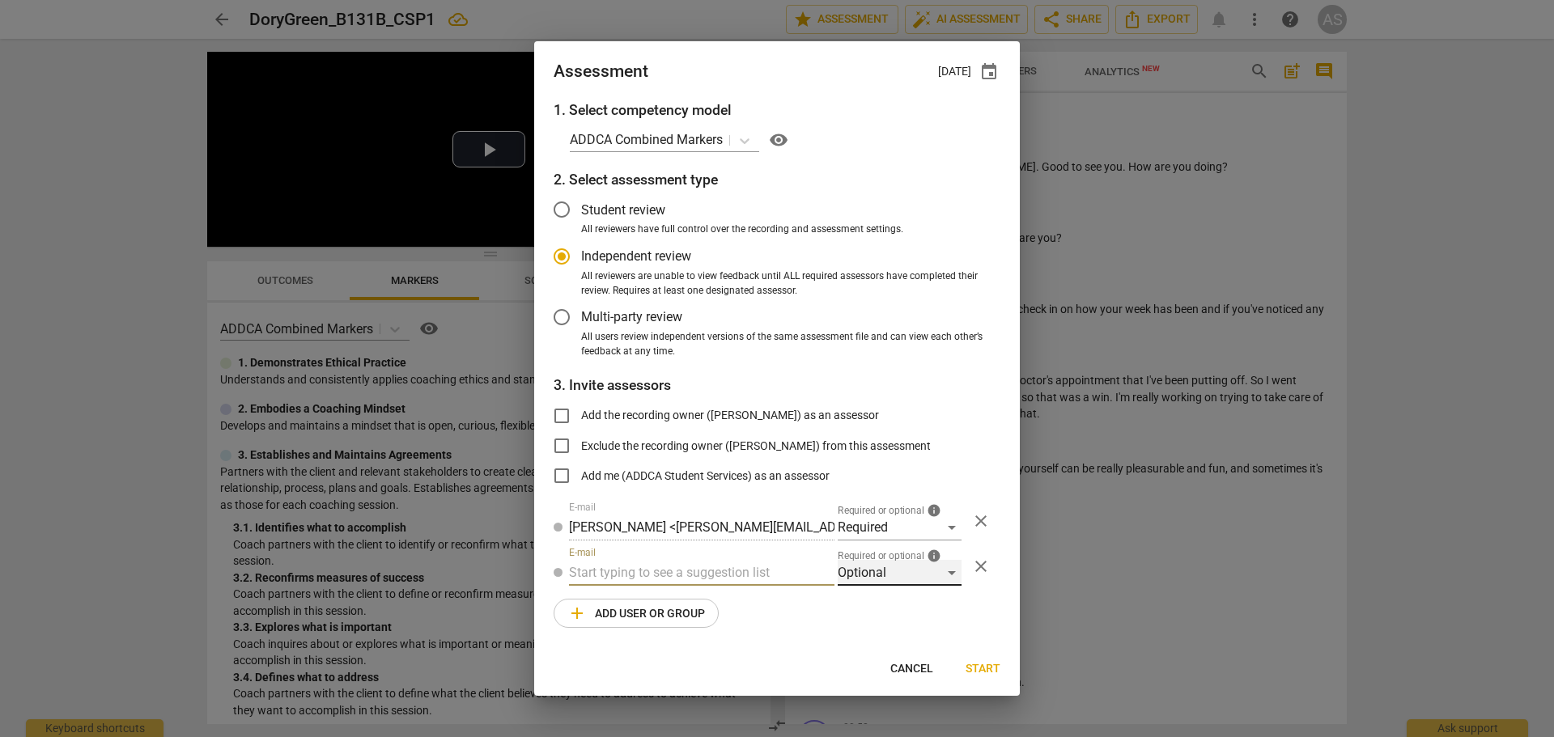
click at [858, 576] on div "Optional" at bounding box center [900, 573] width 124 height 26
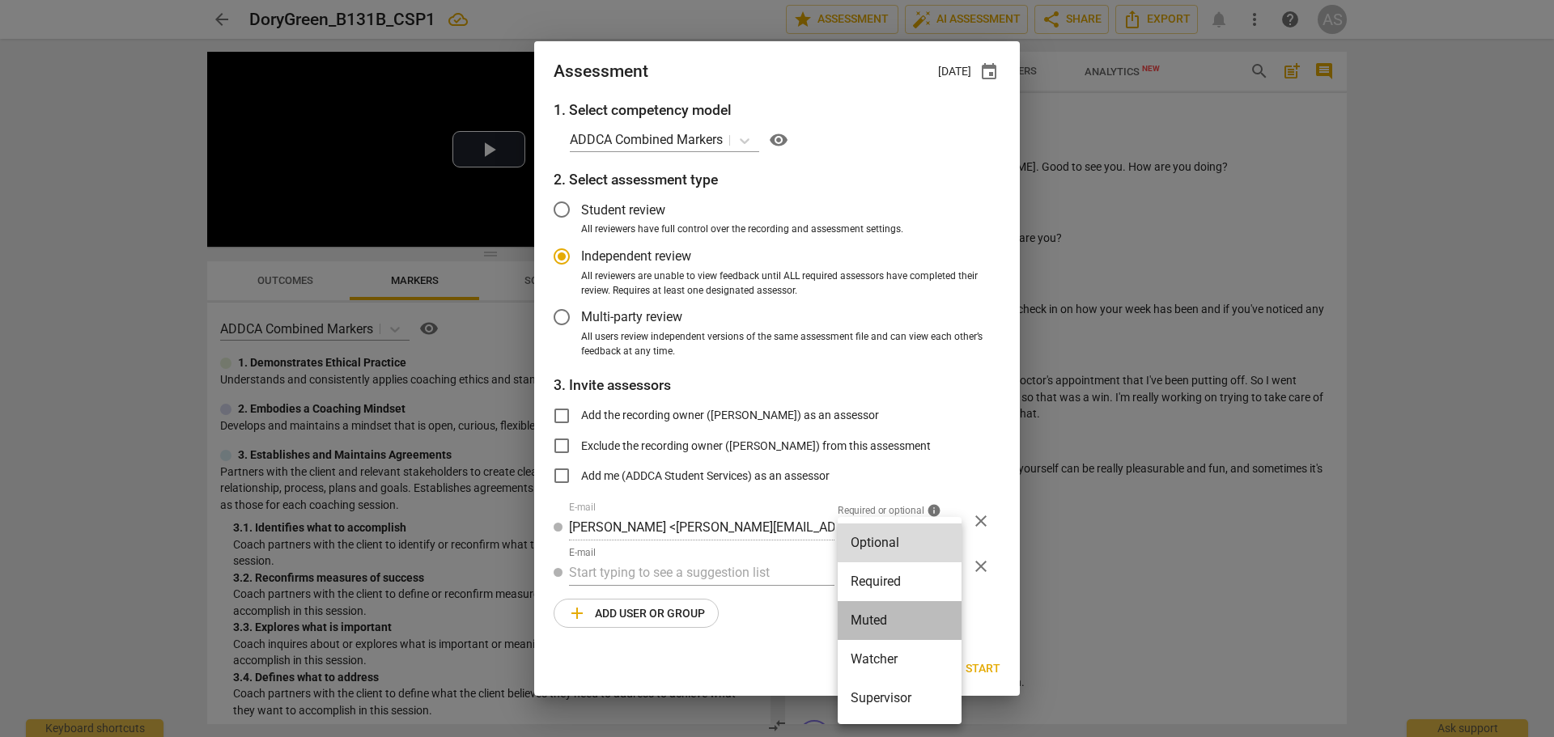
click at [868, 606] on li "Muted" at bounding box center [900, 620] width 124 height 39
radio input "false"
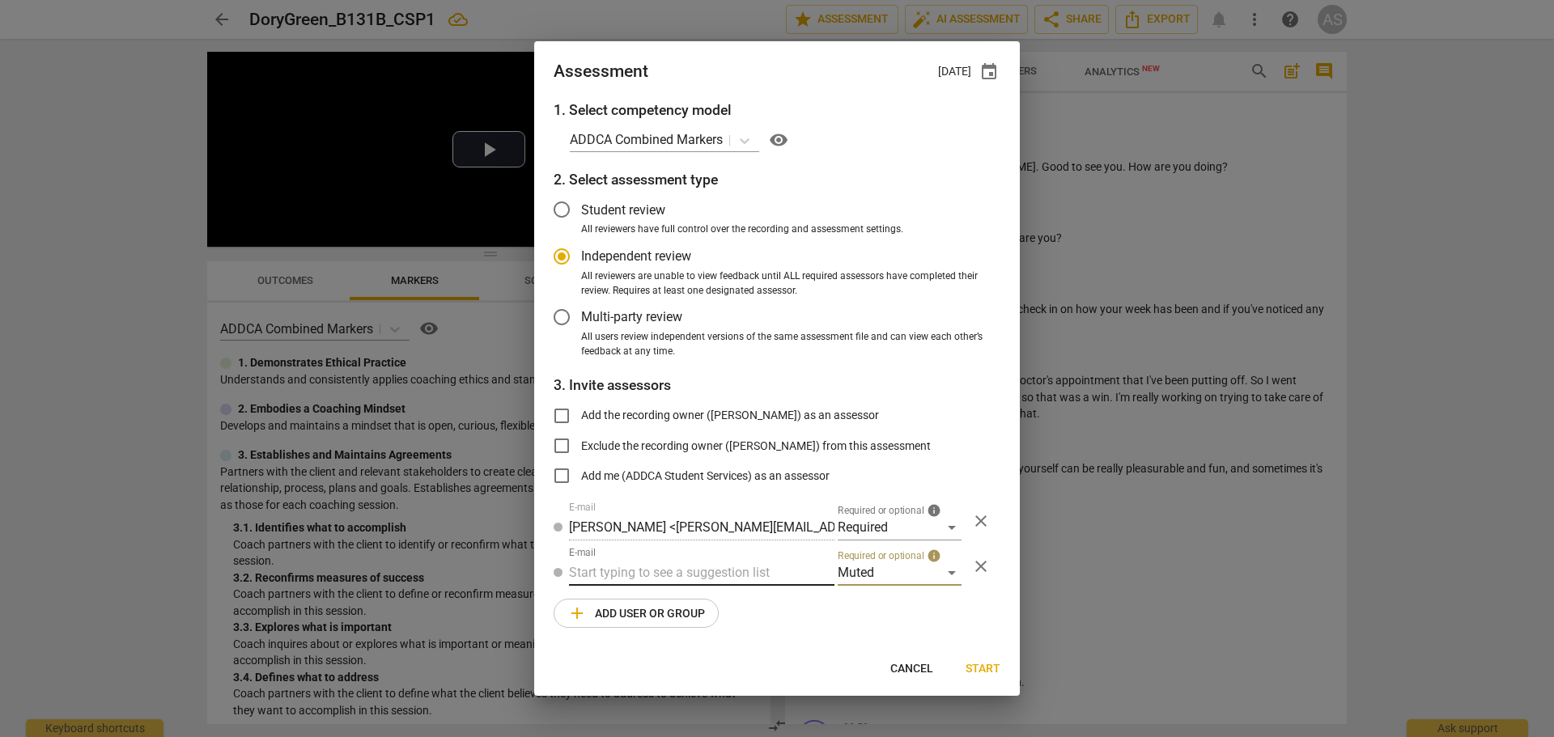
click at [766, 580] on input "text" at bounding box center [702, 573] width 266 height 26
type input "131B"
click at [725, 625] on div "1. Select competency model ADDCA Combined Markers visibility 2. Select assessme…" at bounding box center [777, 374] width 486 height 549
click at [733, 575] on input "131B" at bounding box center [702, 573] width 266 height 26
click at [703, 607] on div "Basic B- 131B CSPs" at bounding box center [702, 605] width 266 height 39
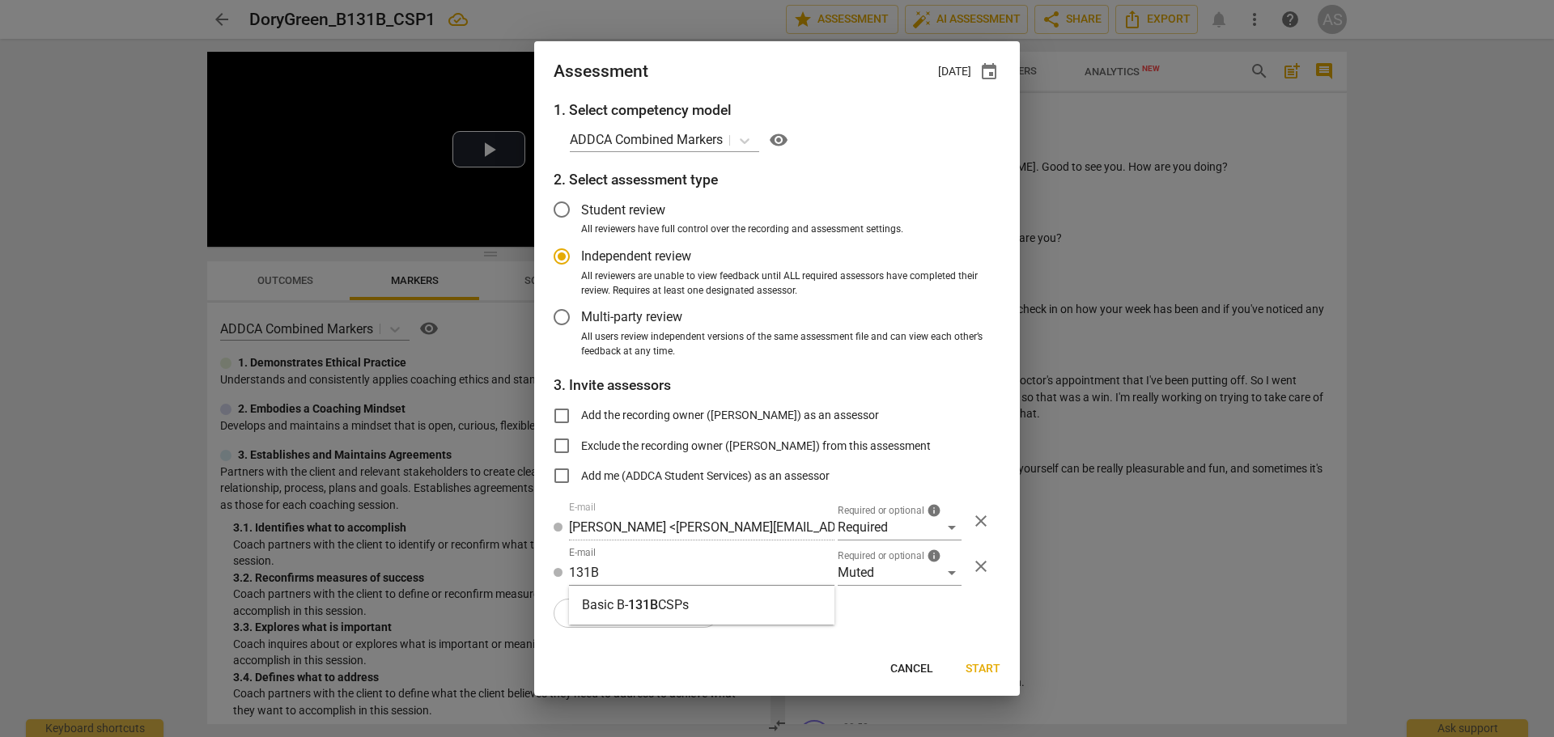
radio input "false"
type input "Basic B-131B CSPs"
click at [988, 663] on span "Start" at bounding box center [983, 669] width 35 height 16
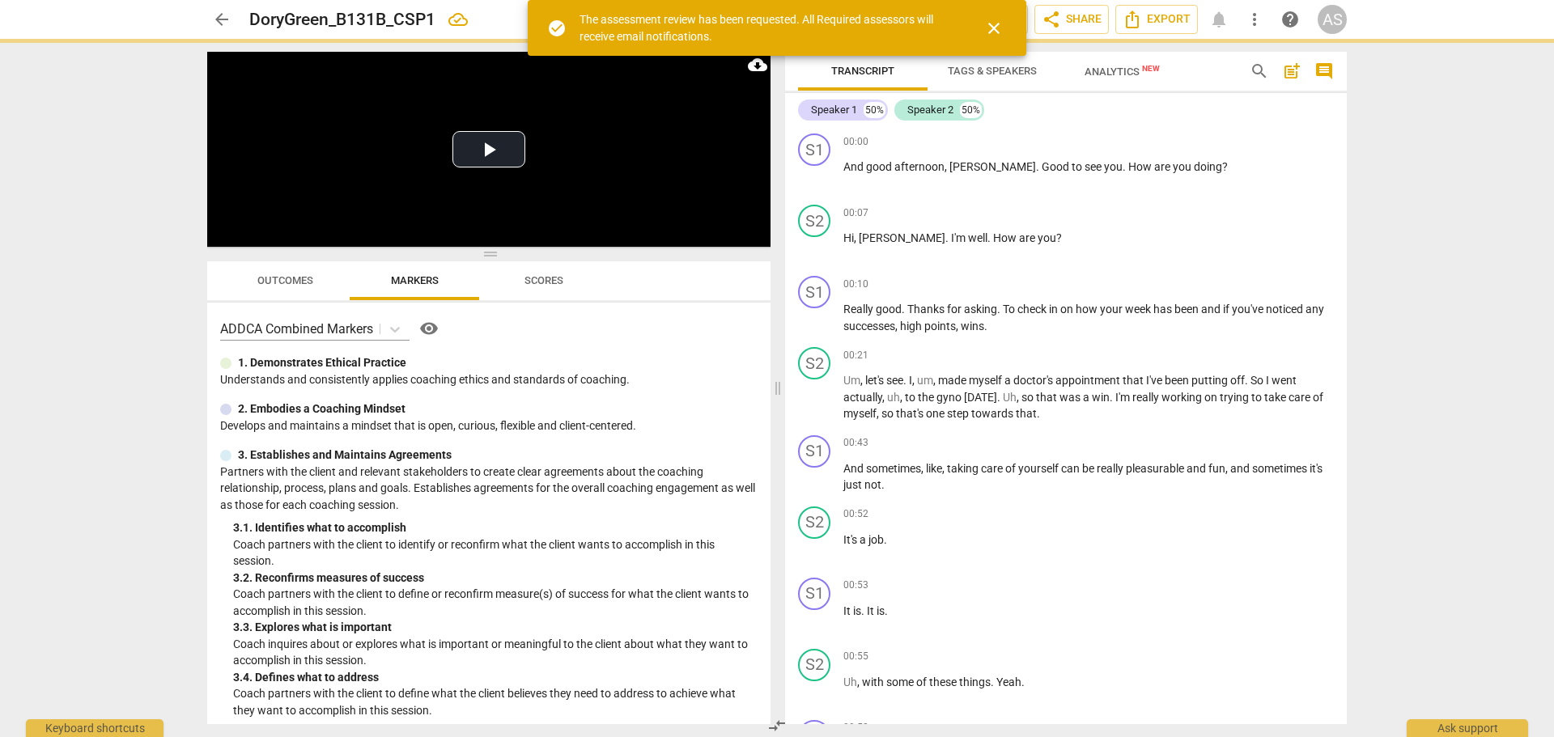
radio input "false"
type input "[PERSON_NAME] <[EMAIL_ADDRESS][DOMAIN_NAME]>"
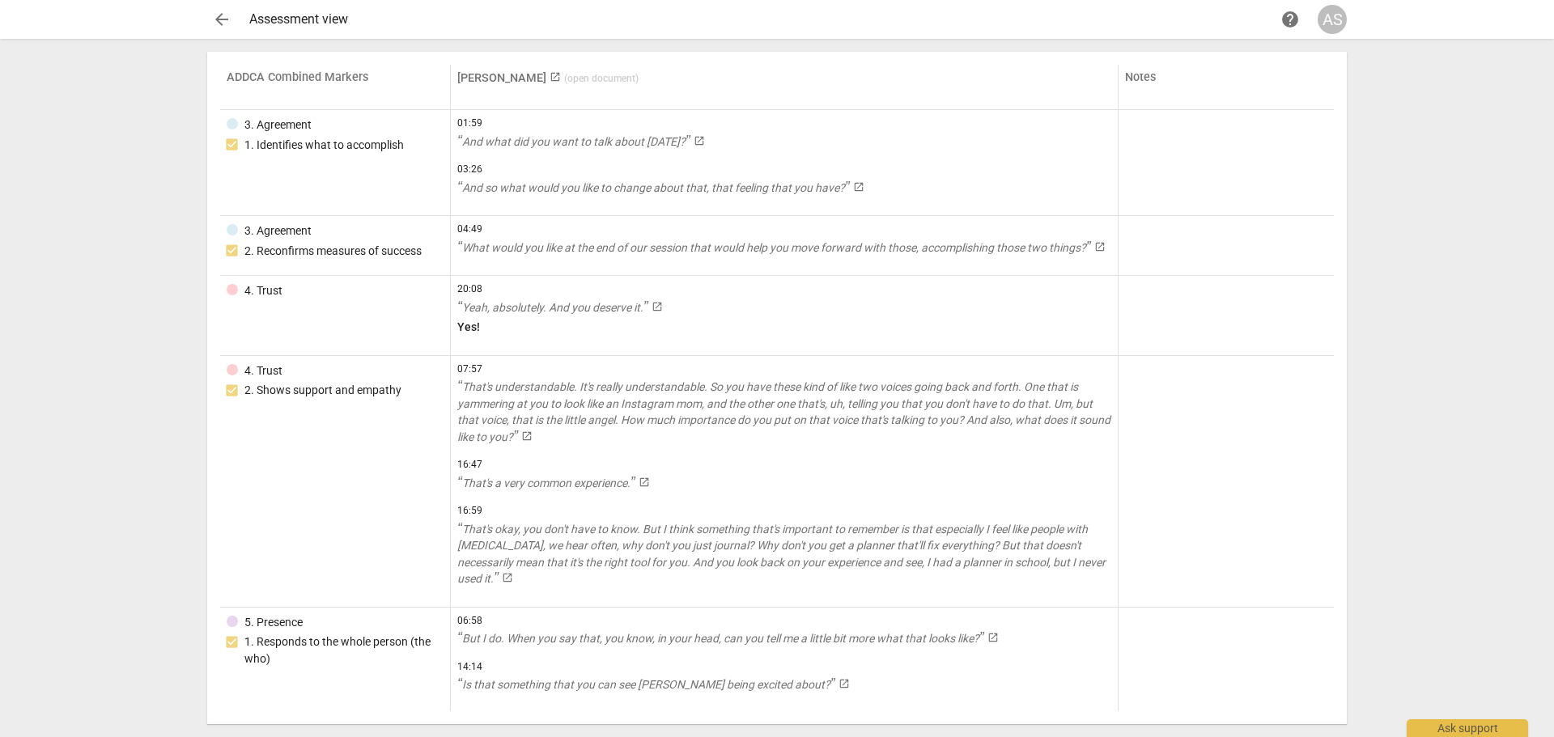
click at [220, 14] on span "arrow_back" at bounding box center [221, 19] width 19 height 19
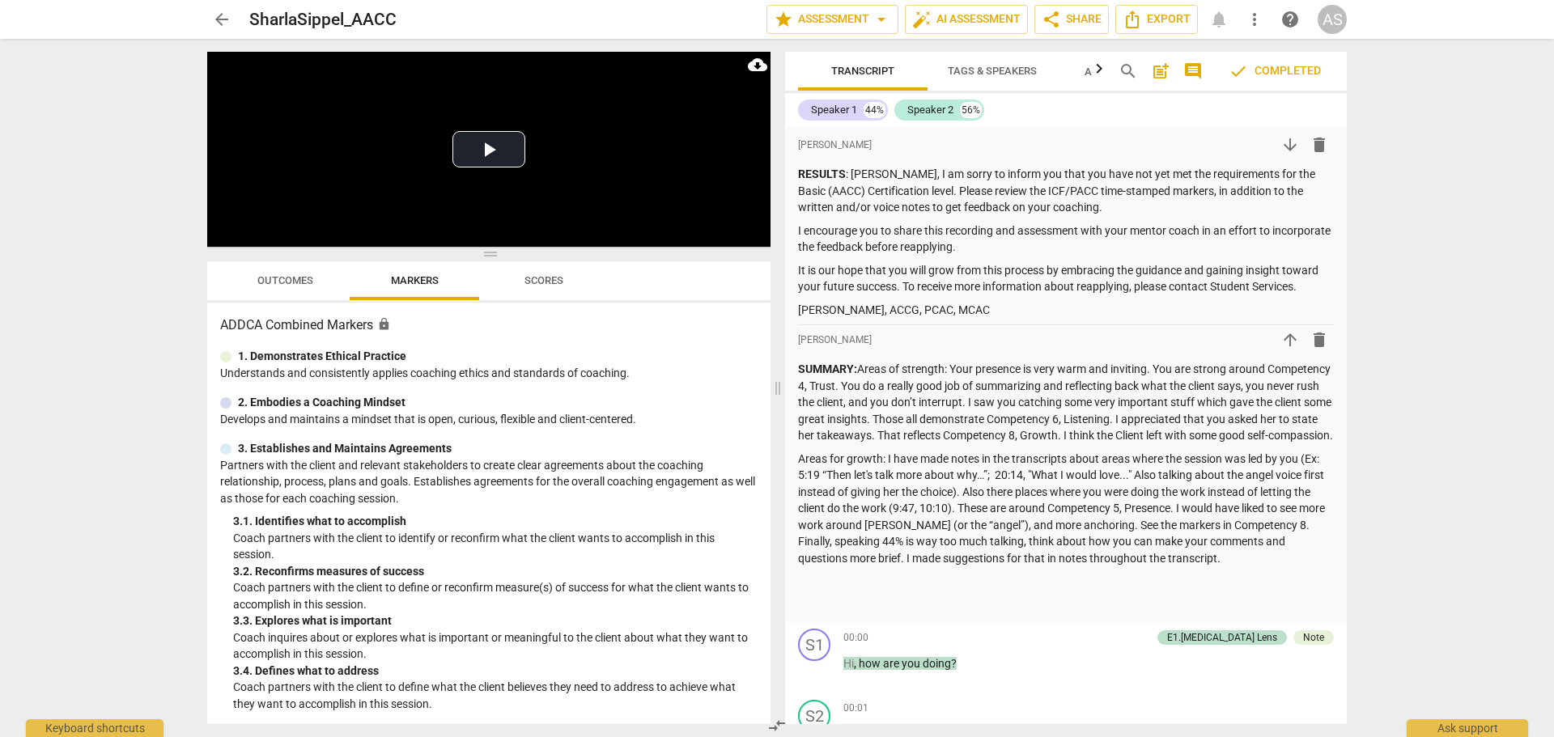
click at [215, 25] on span "arrow_back" at bounding box center [221, 19] width 19 height 19
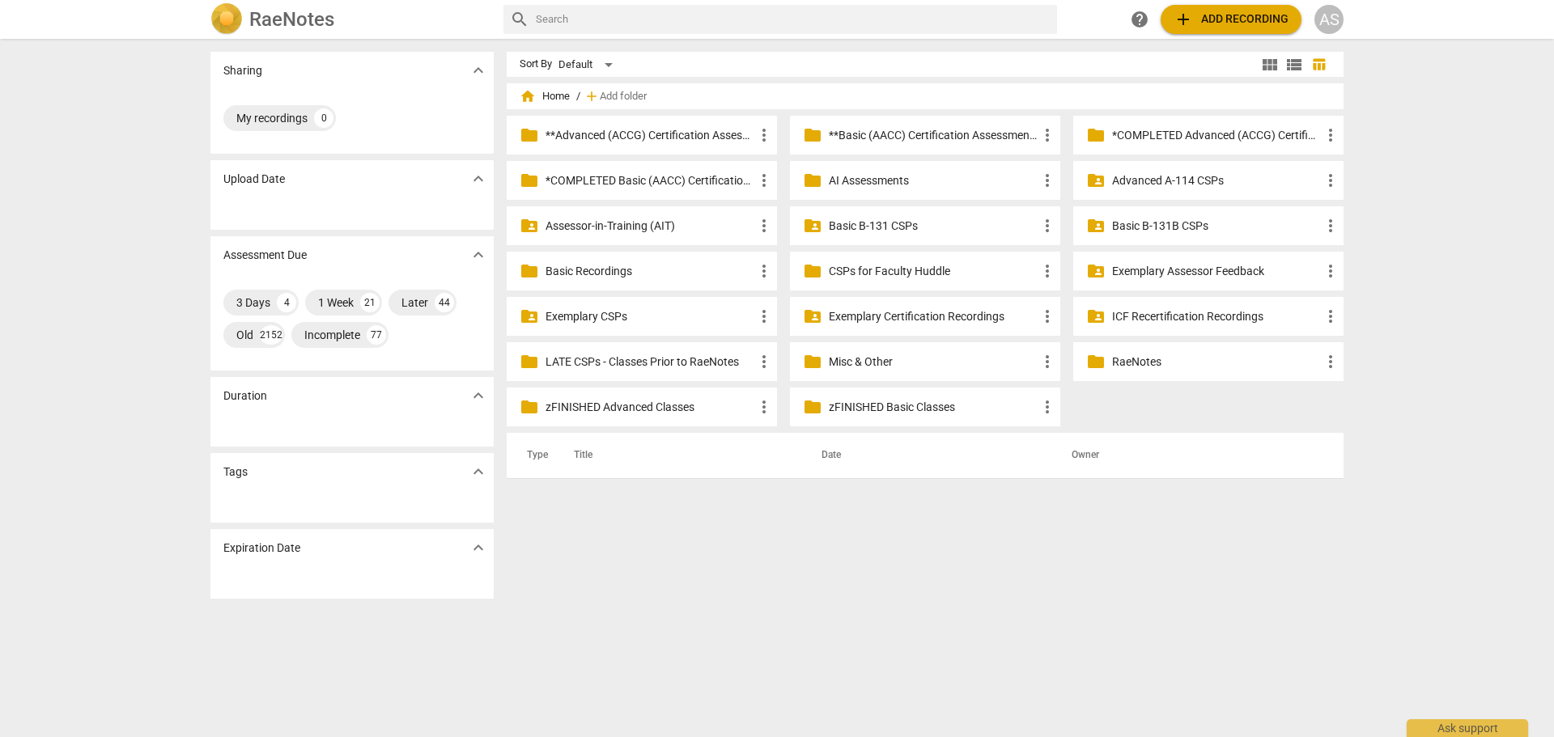
click at [1145, 212] on div "folder_shared Basic B-131B CSPs more_vert" at bounding box center [1208, 225] width 270 height 39
click at [1145, 228] on p "Basic B-131B CSPs" at bounding box center [1216, 226] width 209 height 17
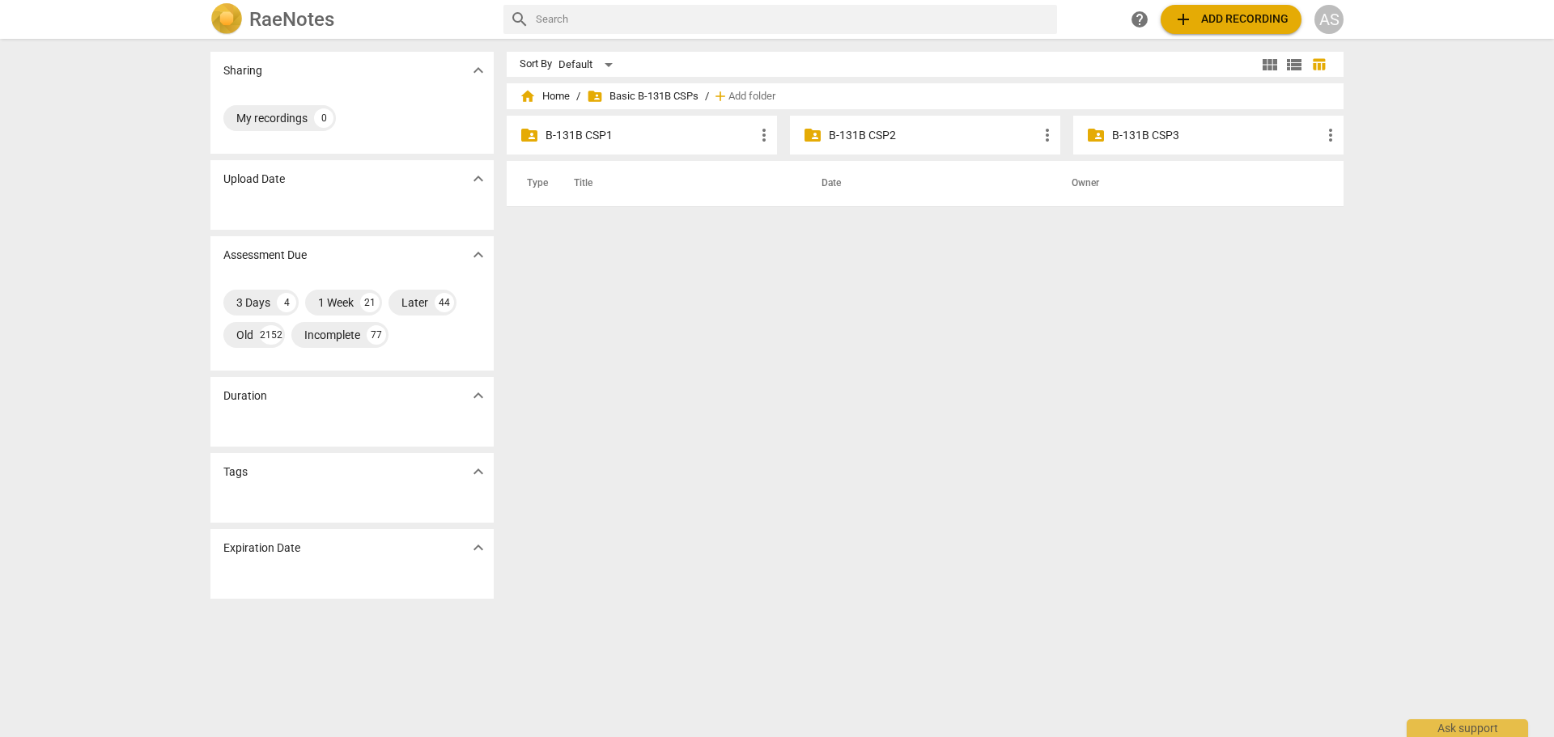
click at [638, 125] on div "folder_shared B-131B CSP1 more_vert" at bounding box center [642, 135] width 270 height 39
click at [631, 136] on p "B-131B CSP1" at bounding box center [650, 135] width 209 height 17
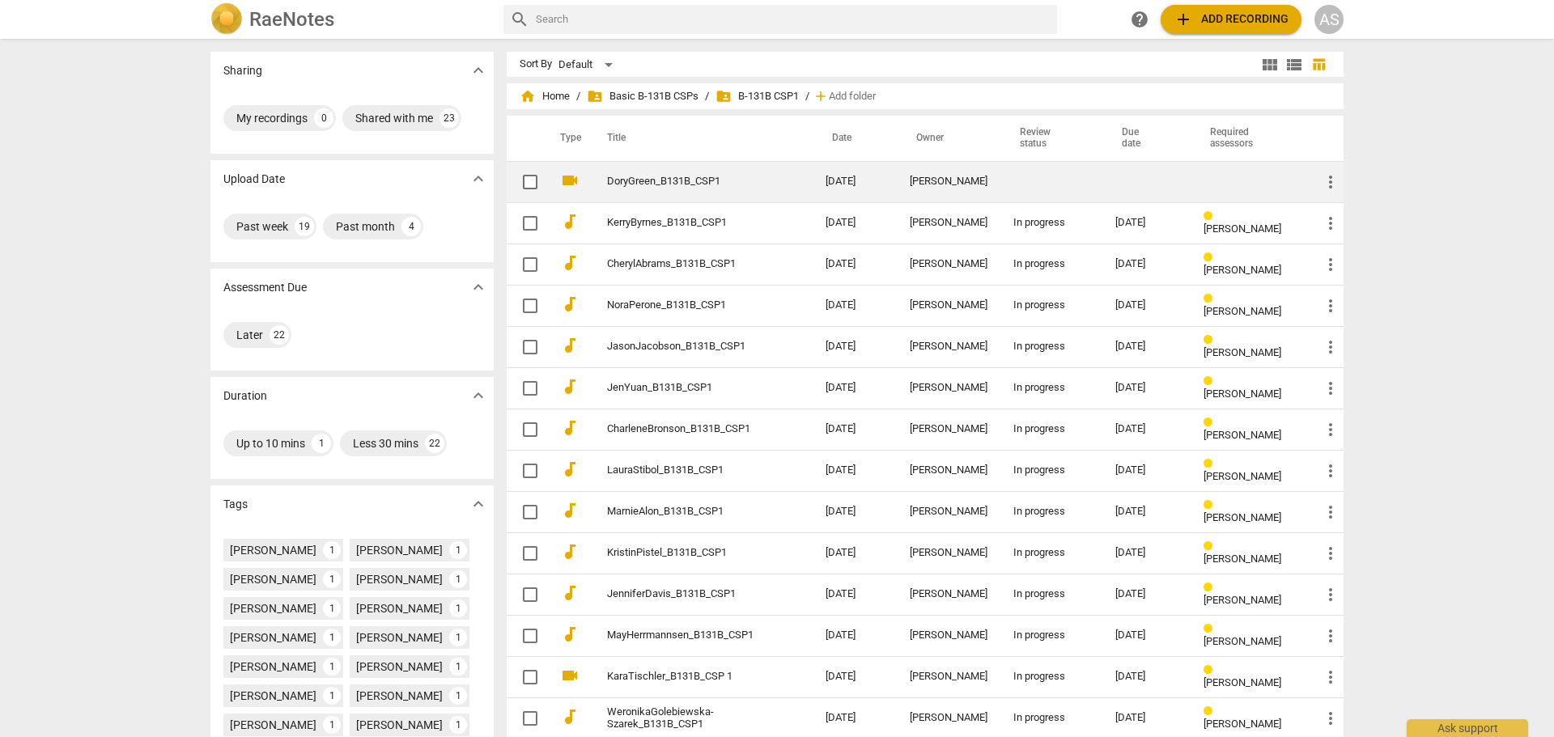
click at [902, 182] on td "[PERSON_NAME]" at bounding box center [949, 181] width 104 height 41
